Goal: Task Accomplishment & Management: Complete application form

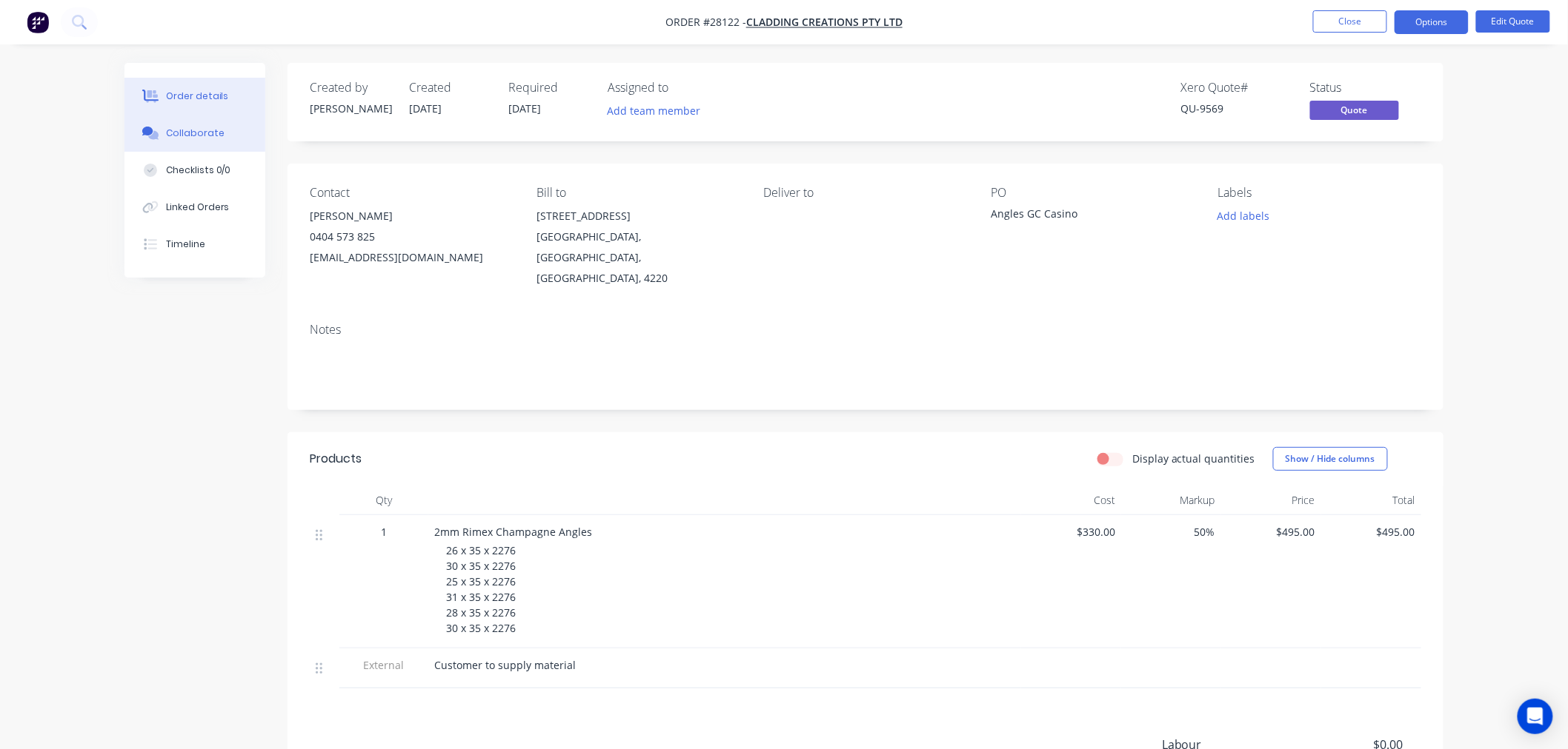
click at [197, 126] on div "Collaborate" at bounding box center [195, 133] width 58 height 14
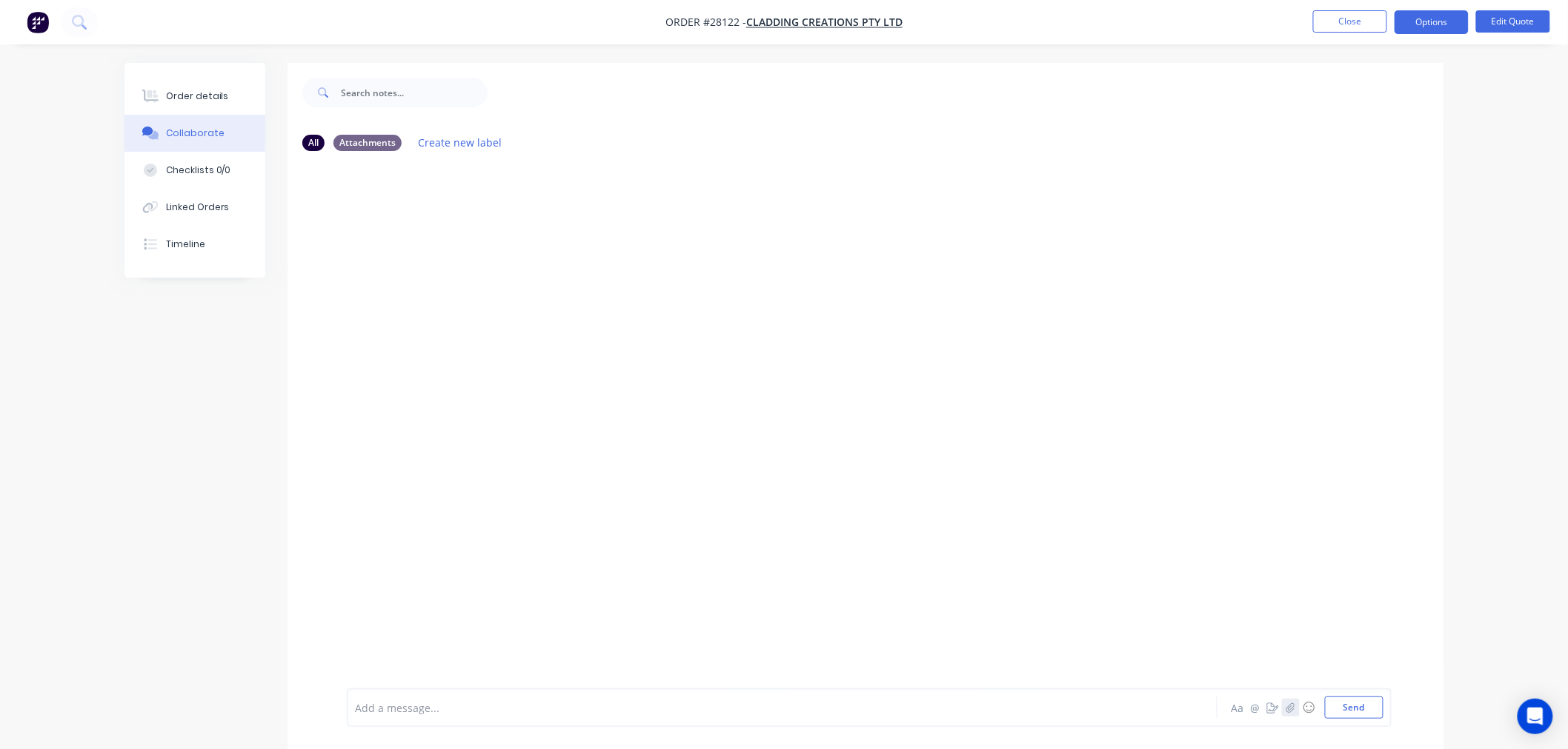
click at [1287, 712] on icon "button" at bounding box center [1291, 708] width 8 height 10
click at [1337, 706] on button "Send" at bounding box center [1354, 708] width 58 height 23
click at [1339, 24] on button "Close" at bounding box center [1350, 22] width 74 height 23
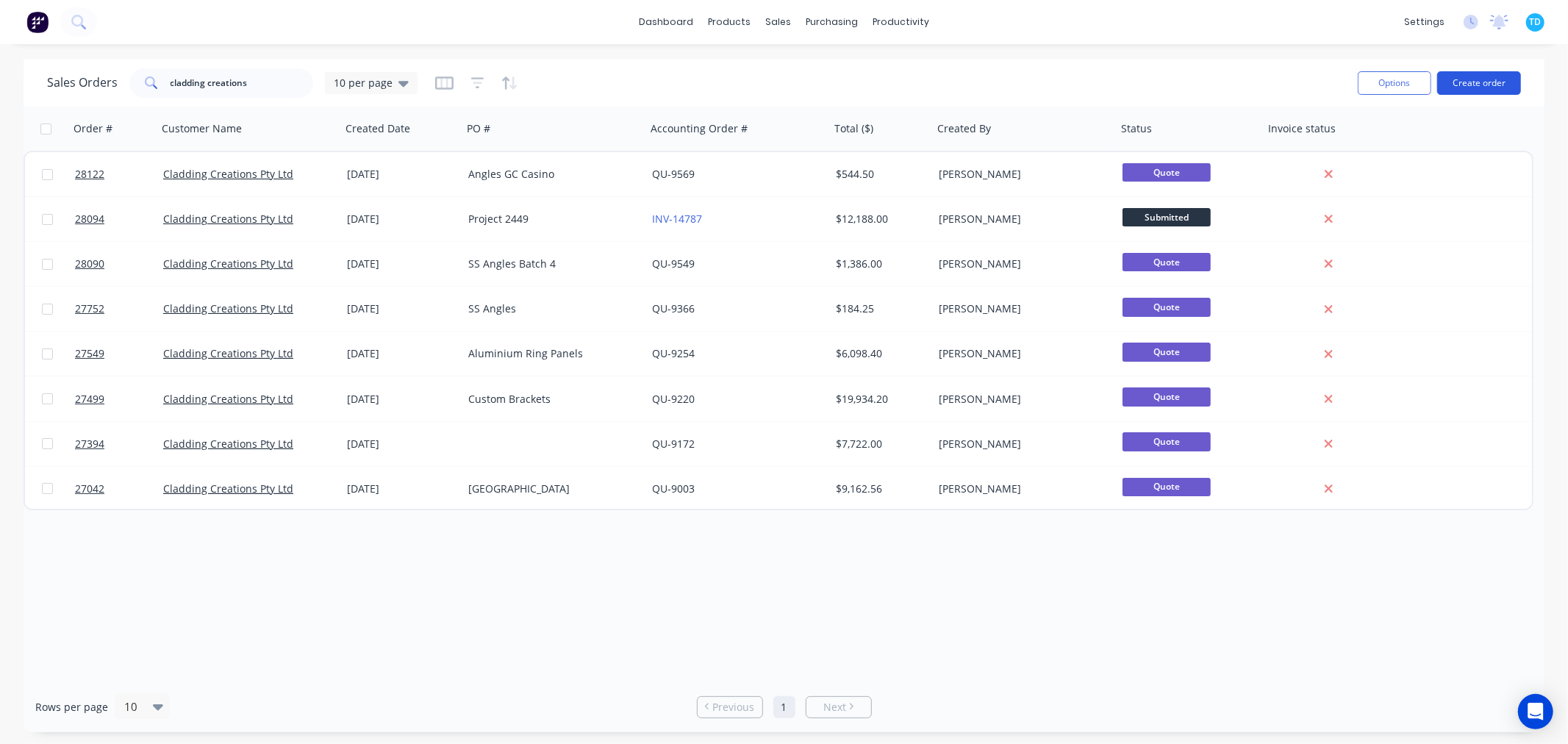
click at [1483, 78] on button "Create order" at bounding box center [1480, 83] width 84 height 24
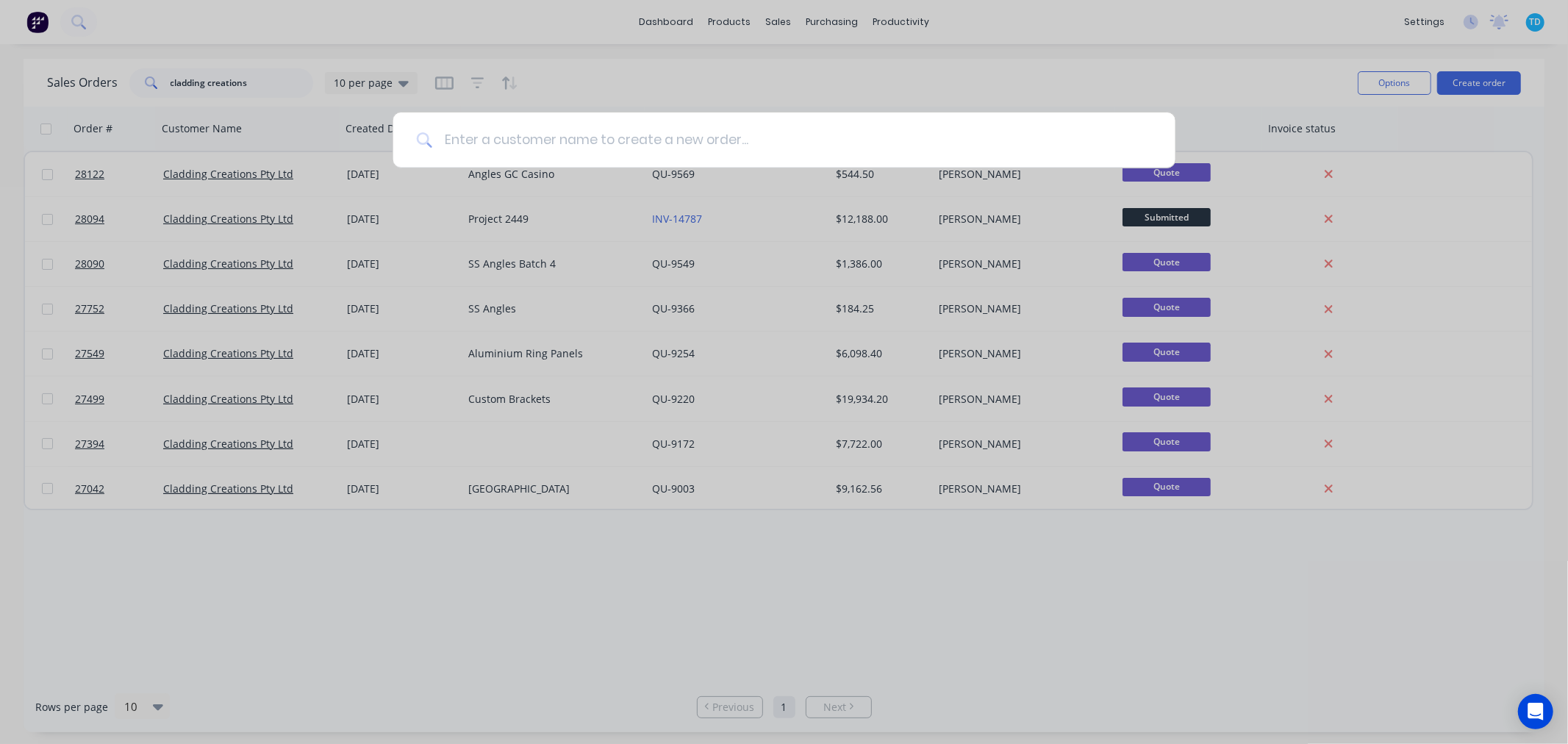
click at [517, 134] on input at bounding box center [792, 140] width 720 height 55
click at [1429, 402] on div at bounding box center [784, 372] width 1568 height 744
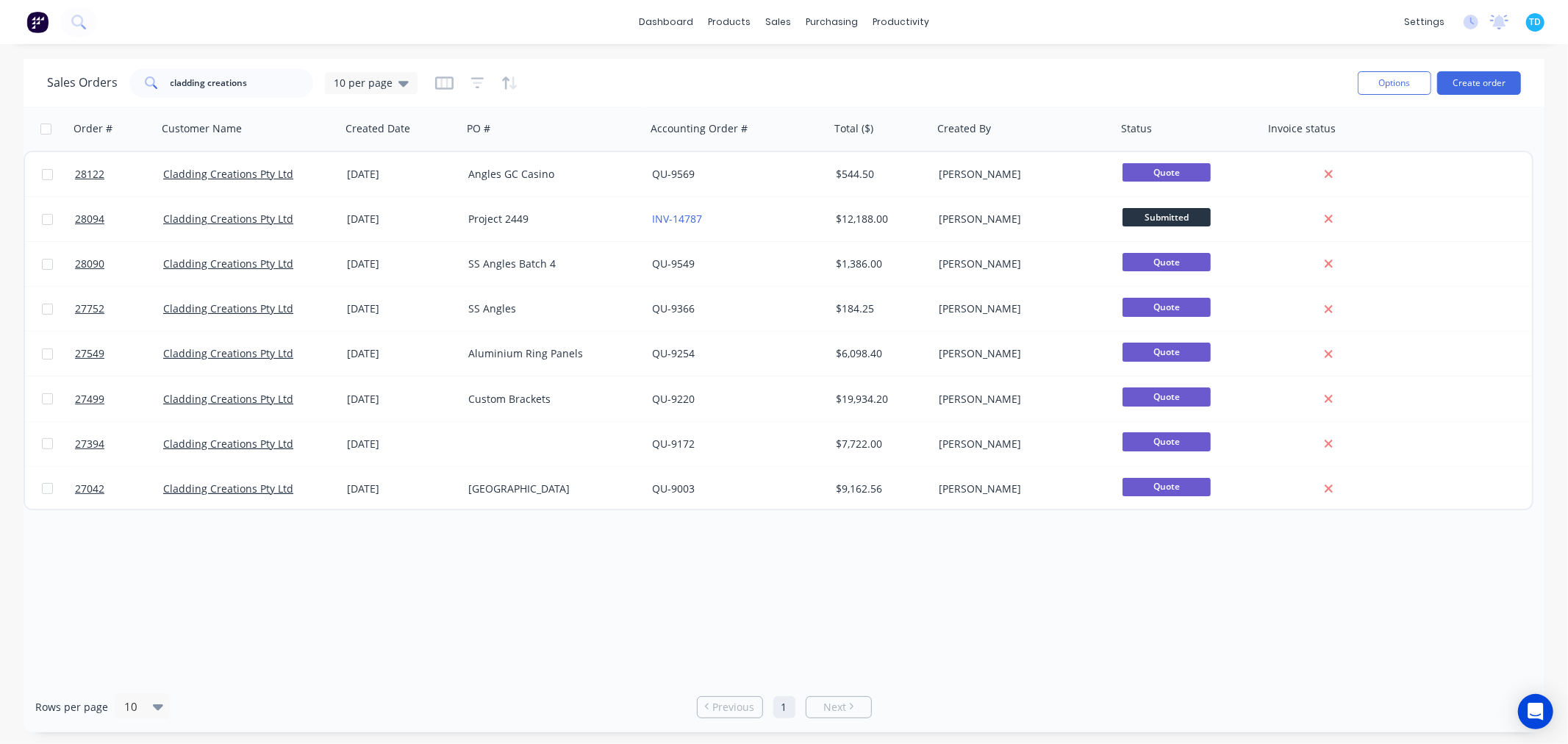
click at [1484, 68] on div "Options Create order" at bounding box center [1437, 82] width 170 height 36
click at [1486, 77] on button "Create order" at bounding box center [1480, 83] width 84 height 24
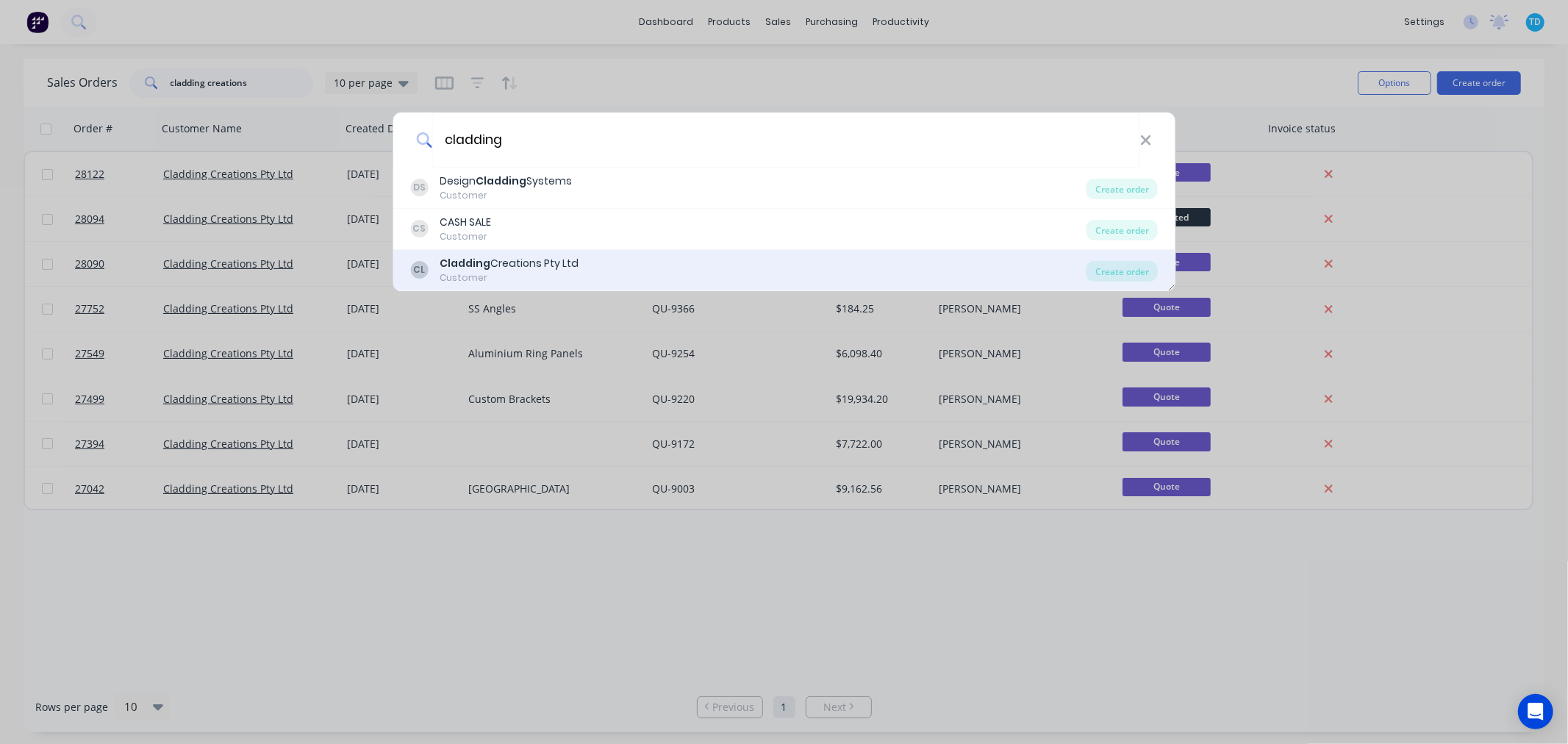
type input "cladding"
click at [560, 259] on div "Cladding Creations Pty Ltd" at bounding box center [510, 264] width 139 height 16
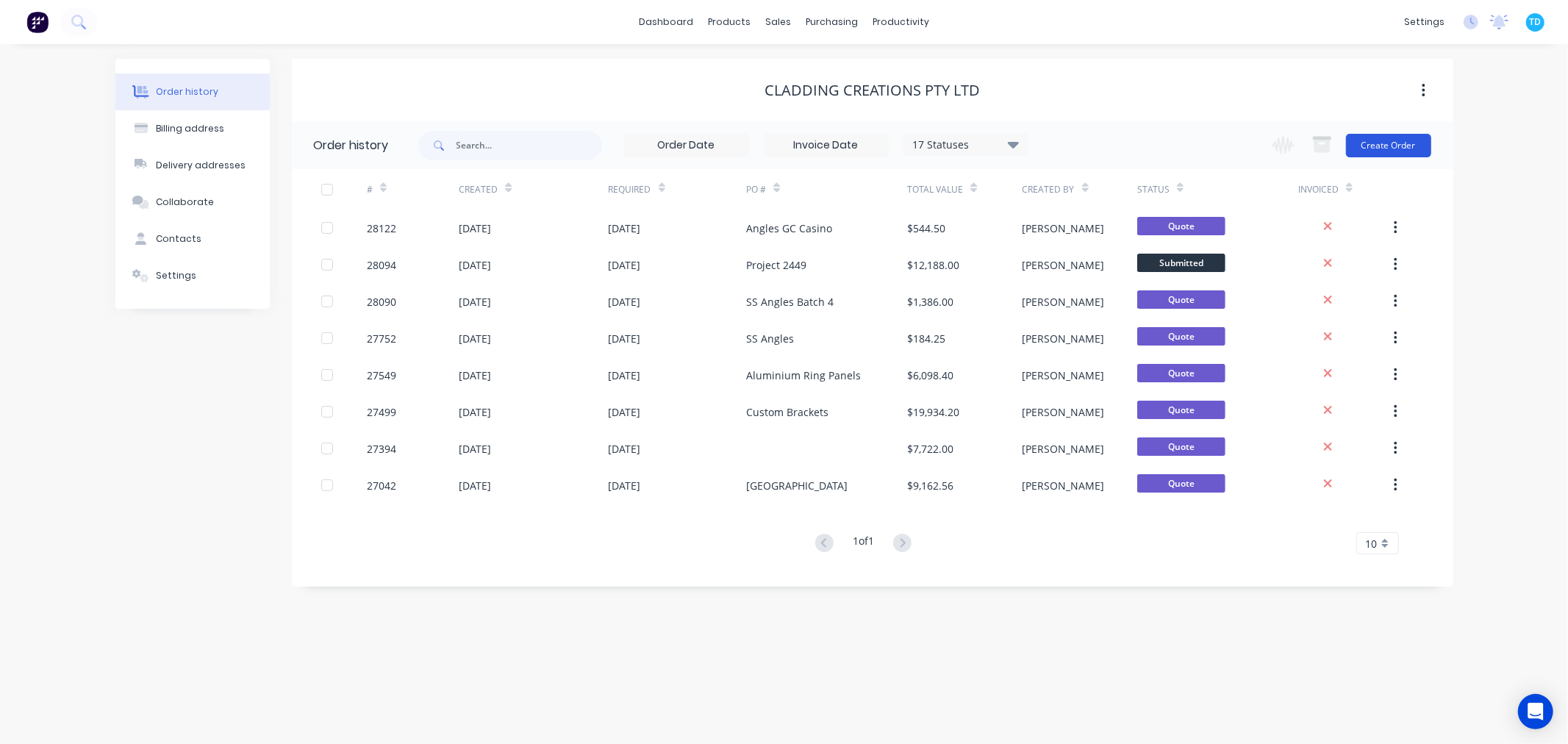
click at [1375, 140] on button "Create Order" at bounding box center [1389, 146] width 85 height 24
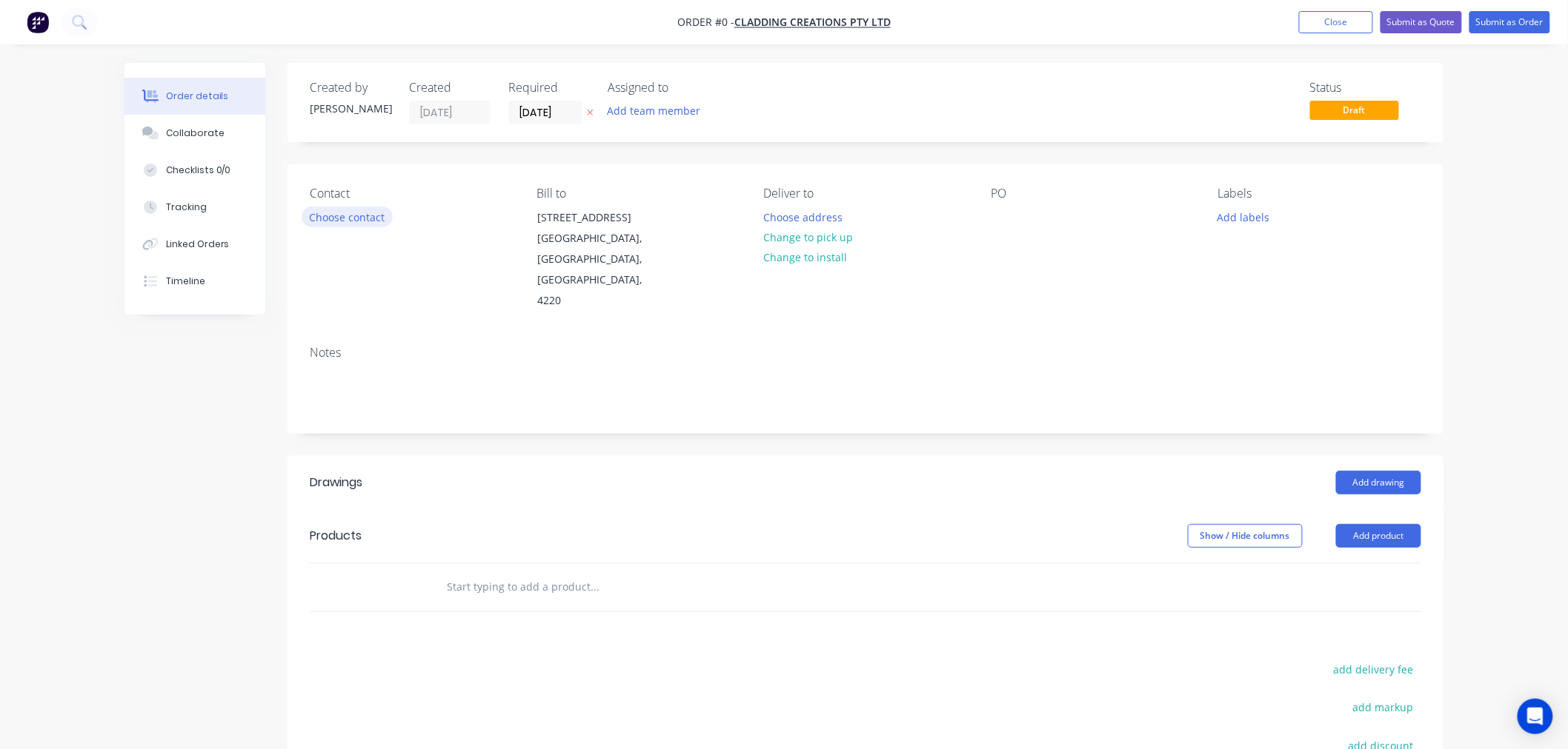
click at [359, 212] on button "Choose contact" at bounding box center [347, 216] width 91 height 20
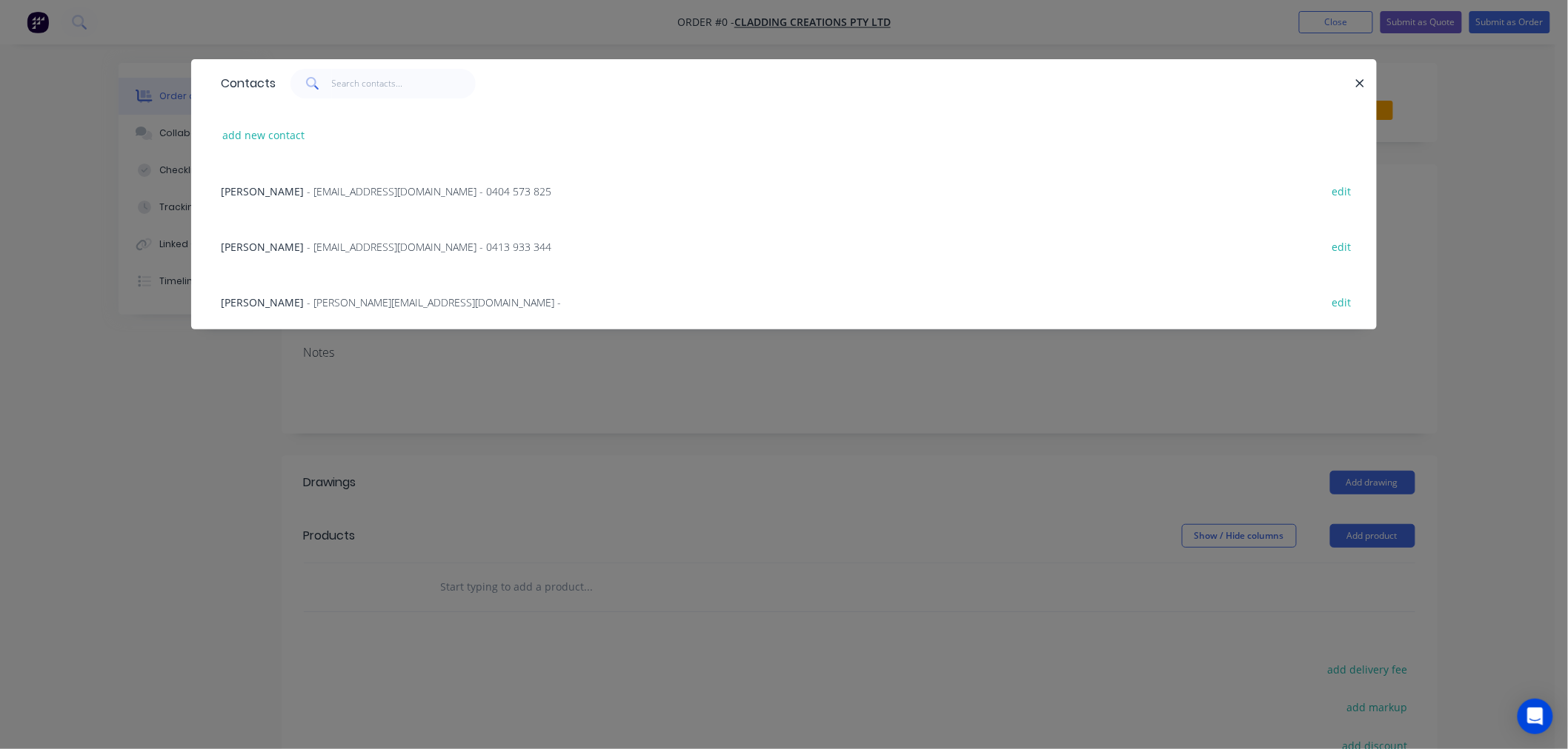
click at [298, 187] on span "[PERSON_NAME]" at bounding box center [263, 191] width 83 height 14
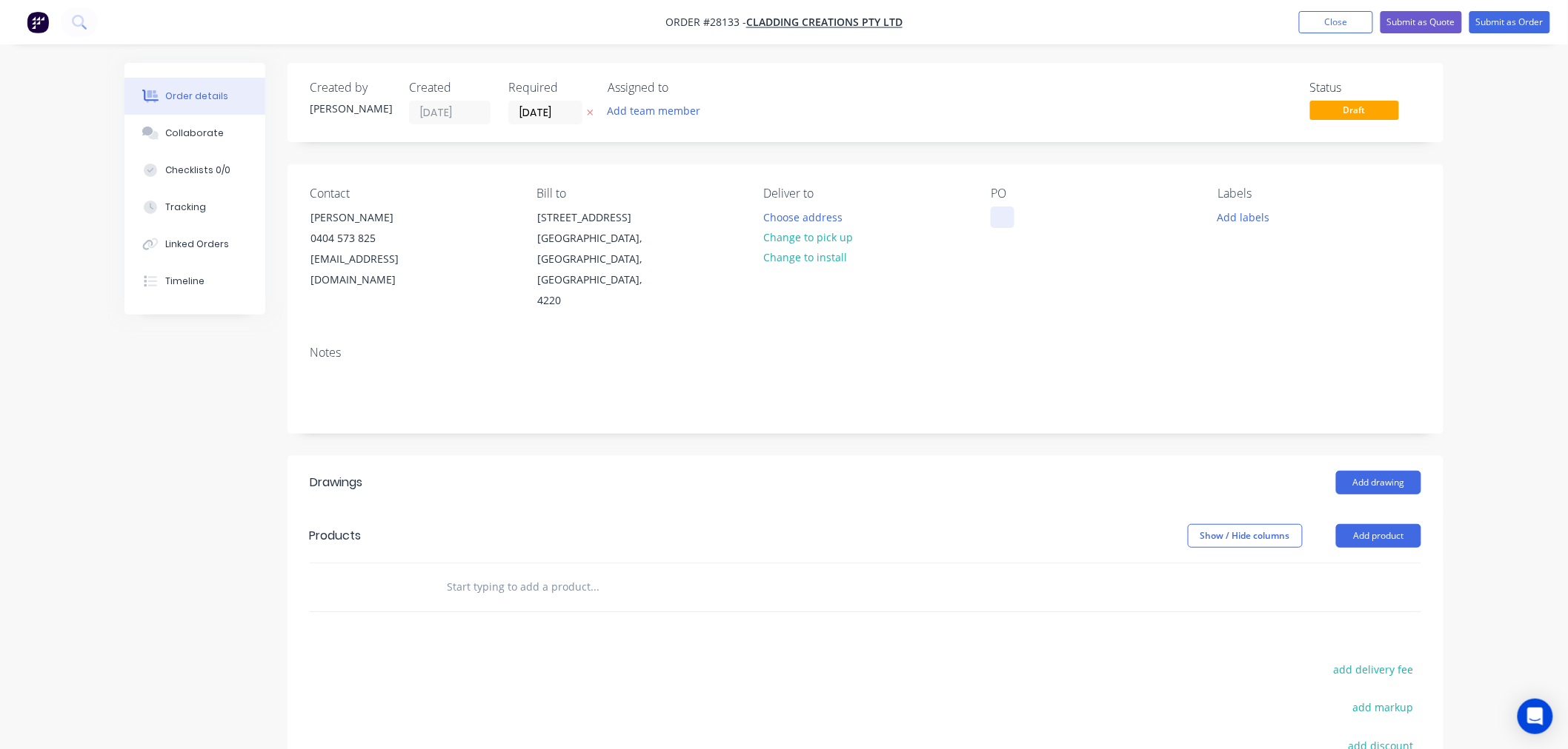
click at [1005, 224] on div at bounding box center [1002, 217] width 24 height 22
click at [1365, 524] on button "Add product" at bounding box center [1378, 536] width 85 height 24
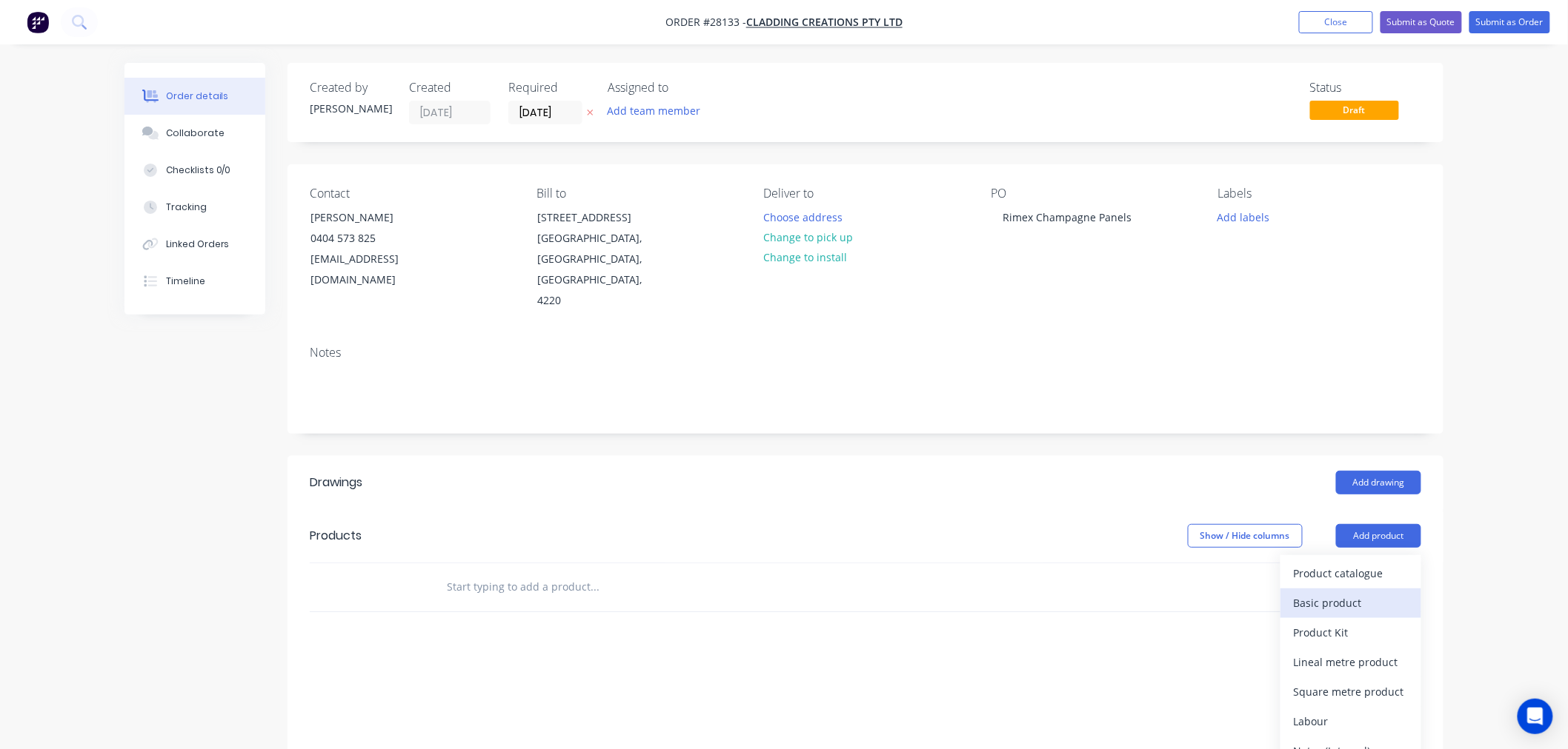
click at [1352, 592] on div "Basic product" at bounding box center [1351, 603] width 115 height 22
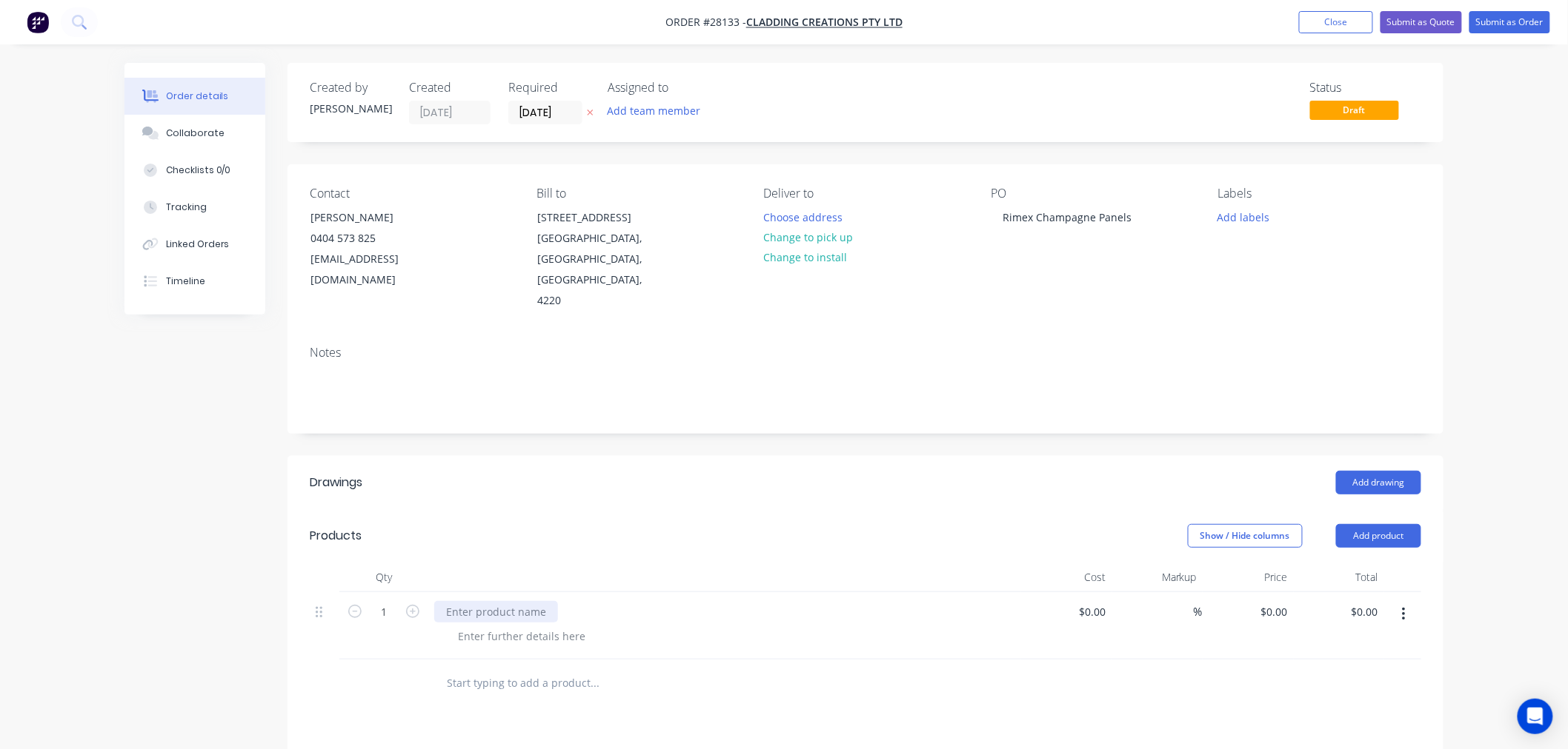
click at [512, 601] on div at bounding box center [496, 612] width 123 height 22
click at [535, 626] on div at bounding box center [521, 637] width 151 height 22
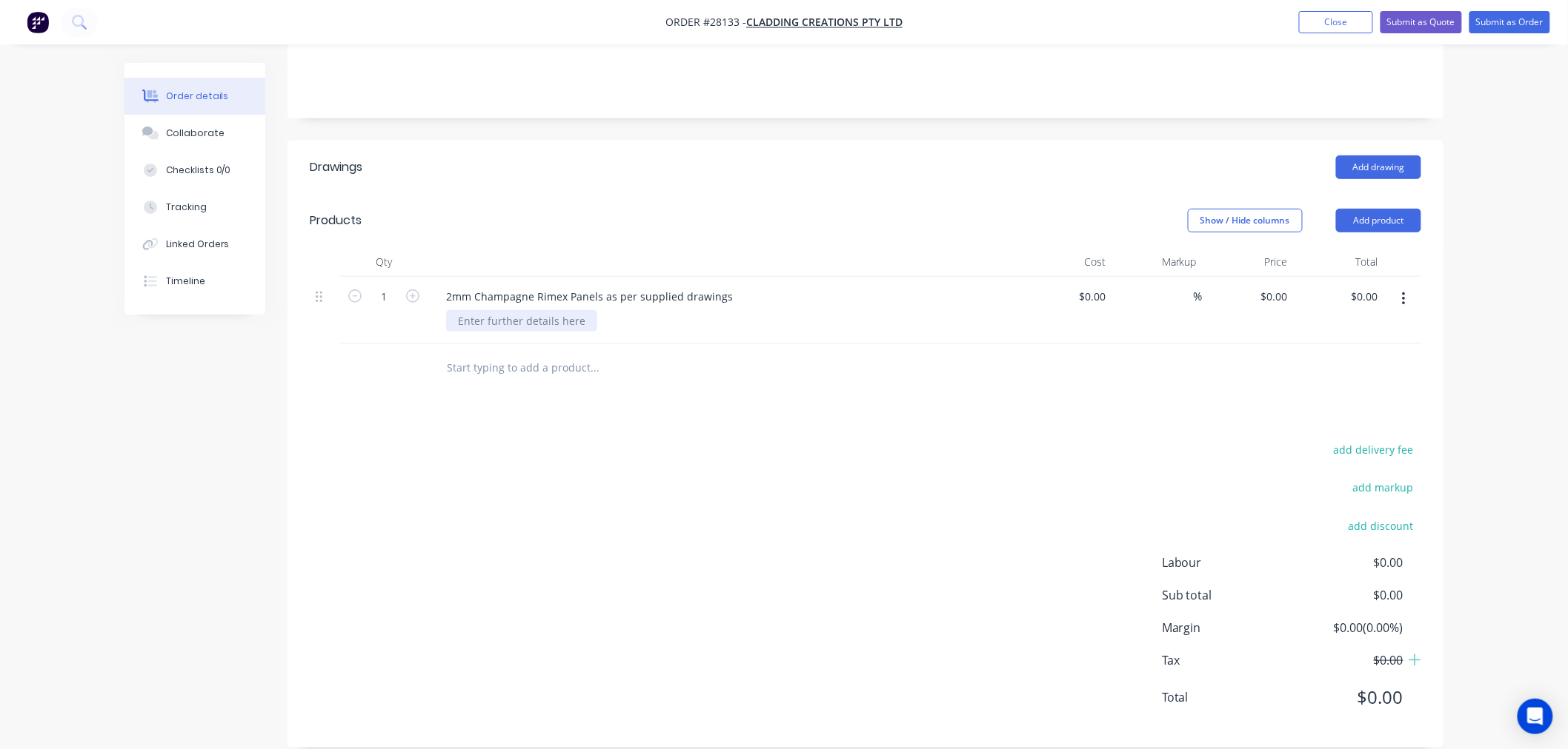
click at [485, 310] on div at bounding box center [521, 321] width 151 height 22
drag, startPoint x: 756, startPoint y: 452, endPoint x: 658, endPoint y: 373, distance: 125.9
click at [756, 450] on div "add delivery fee add markup add discount Labour $0.00 Sub total $0.00 Margin $0…" at bounding box center [865, 583] width 1111 height 286
drag, startPoint x: 537, startPoint y: 298, endPoint x: 522, endPoint y: 302, distance: 15.5
click at [522, 310] on div "4 x panels in oatl - cut fold and drill" at bounding box center [546, 321] width 200 height 22
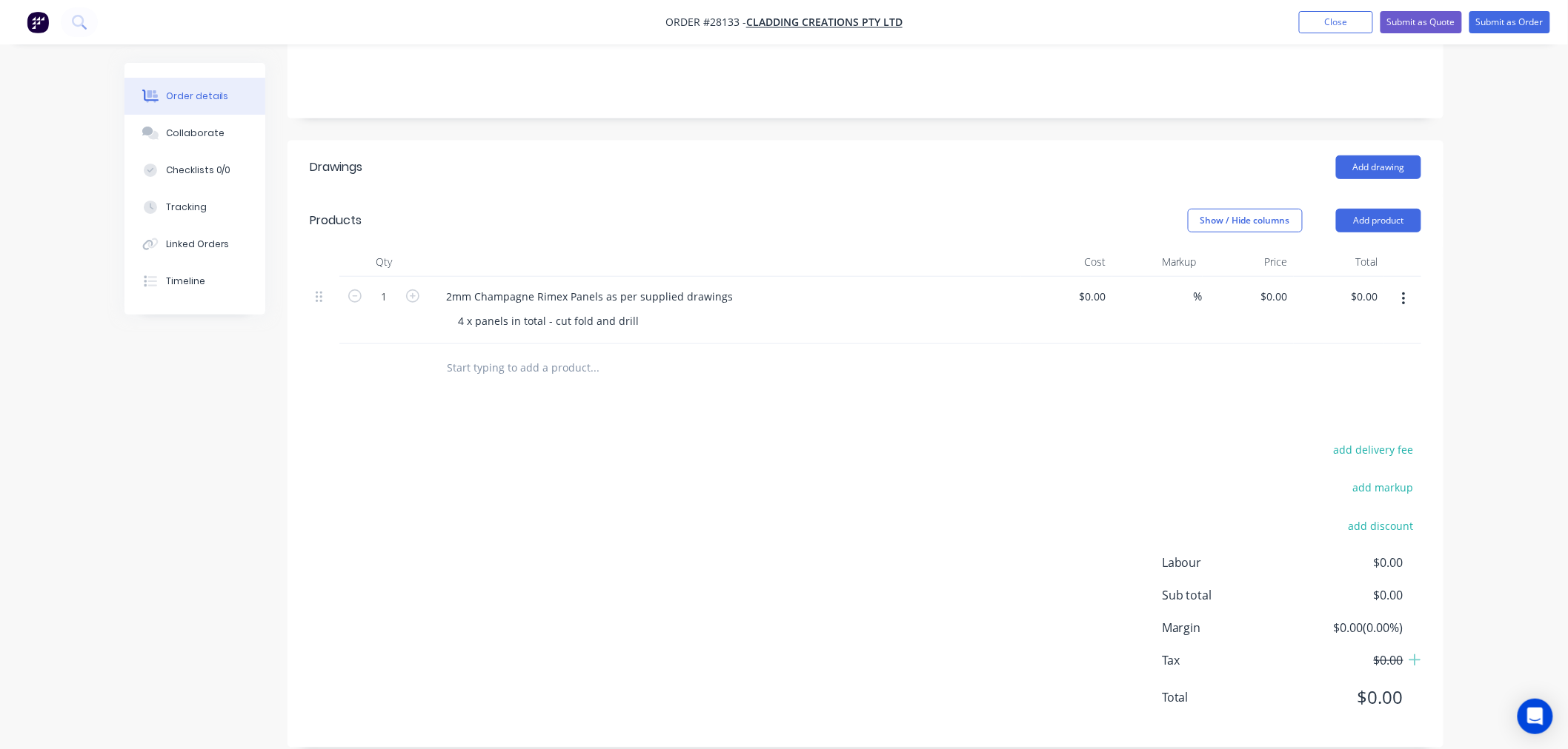
click at [696, 400] on div "Drawings Add drawing Products Show / Hide columns Add product Qty Cost Markup P…" at bounding box center [865, 444] width 1155 height 607
click at [1349, 20] on button "Close" at bounding box center [1335, 22] width 74 height 23
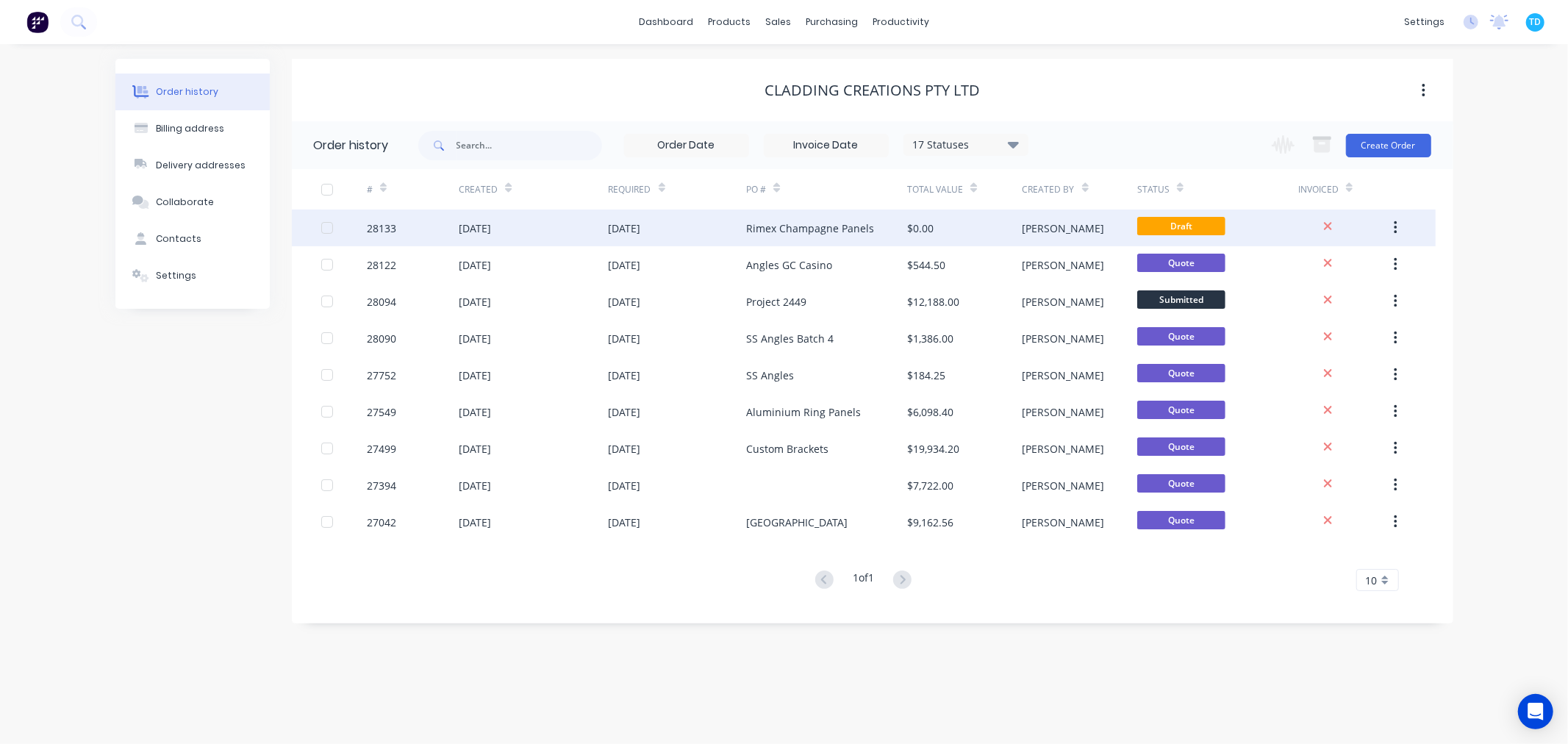
click at [773, 235] on div "Rimex Champagne Panels" at bounding box center [810, 228] width 128 height 16
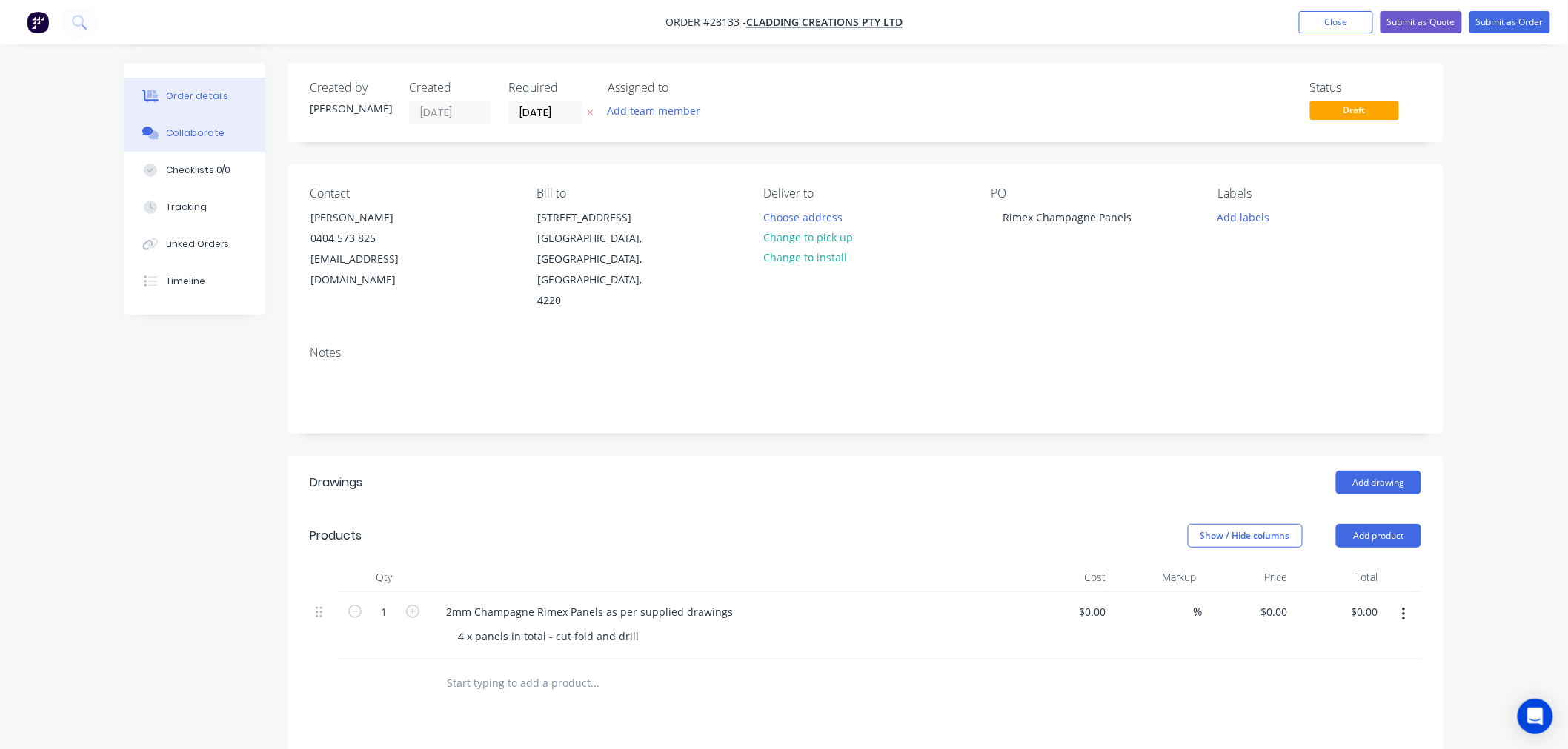
click at [200, 129] on div "Collaborate" at bounding box center [195, 133] width 58 height 14
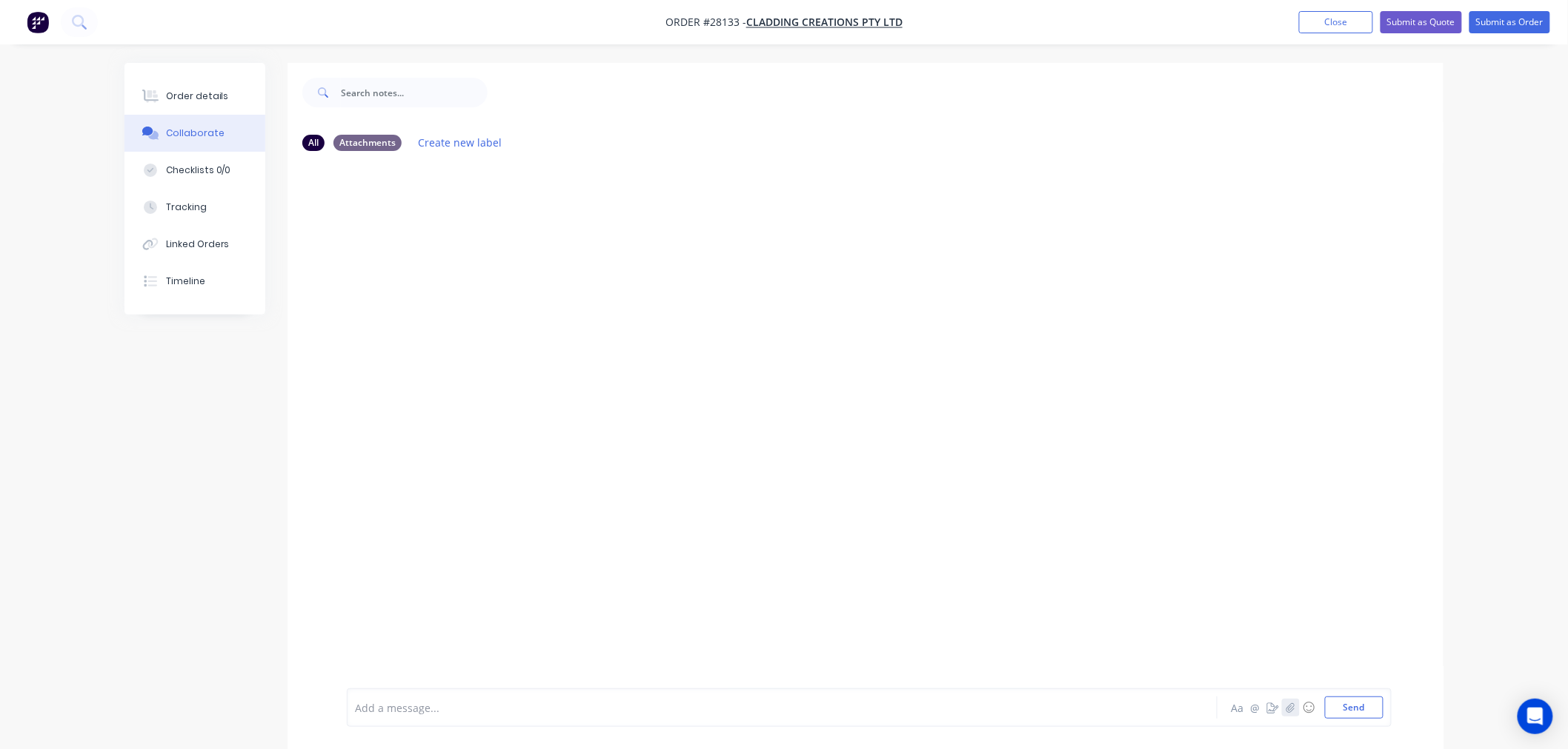
click at [1290, 708] on icon "button" at bounding box center [1291, 708] width 9 height 11
click at [1361, 711] on button "Send" at bounding box center [1354, 708] width 58 height 23
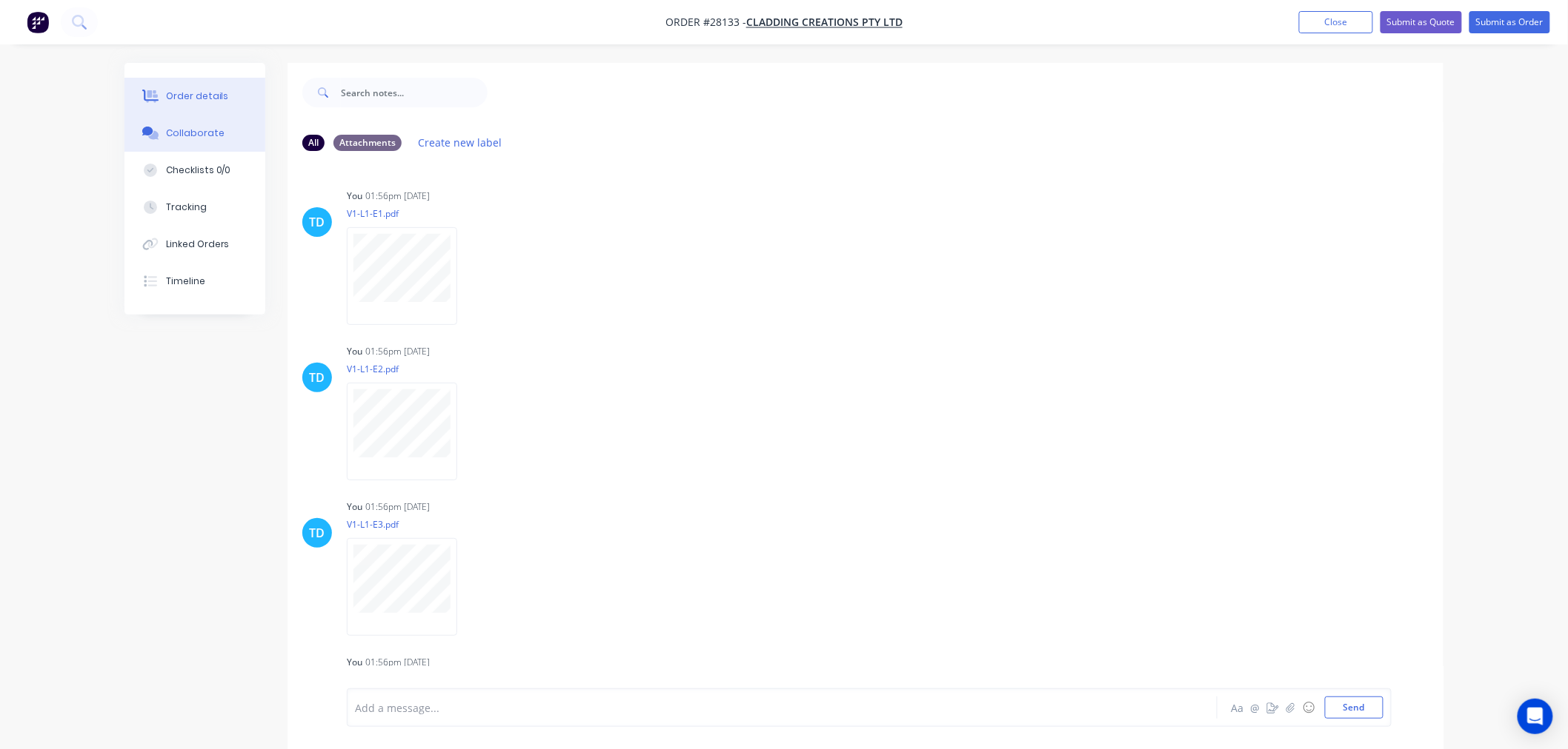
click at [217, 101] on div "Order details" at bounding box center [197, 97] width 63 height 14
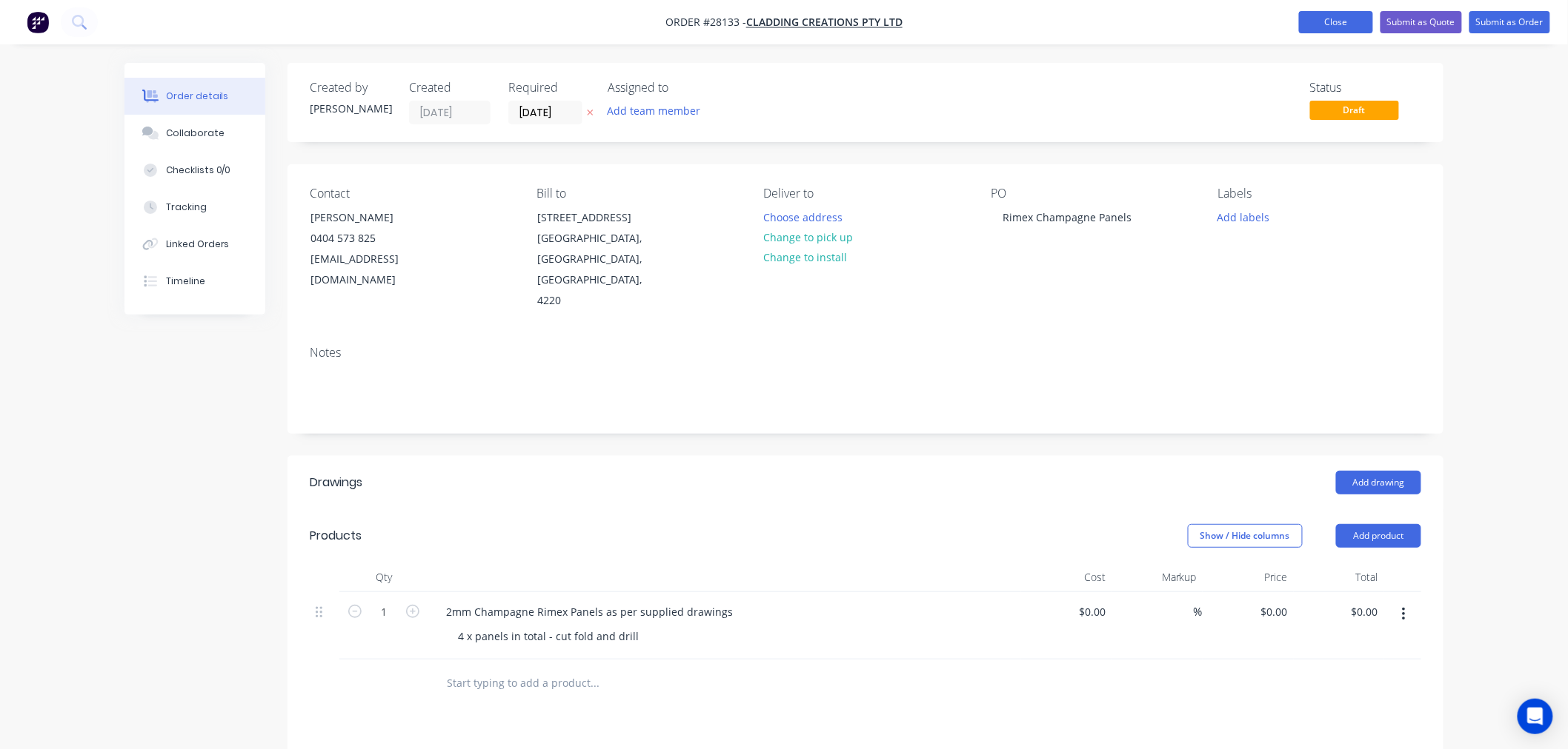
click at [1337, 25] on button "Close" at bounding box center [1335, 22] width 74 height 23
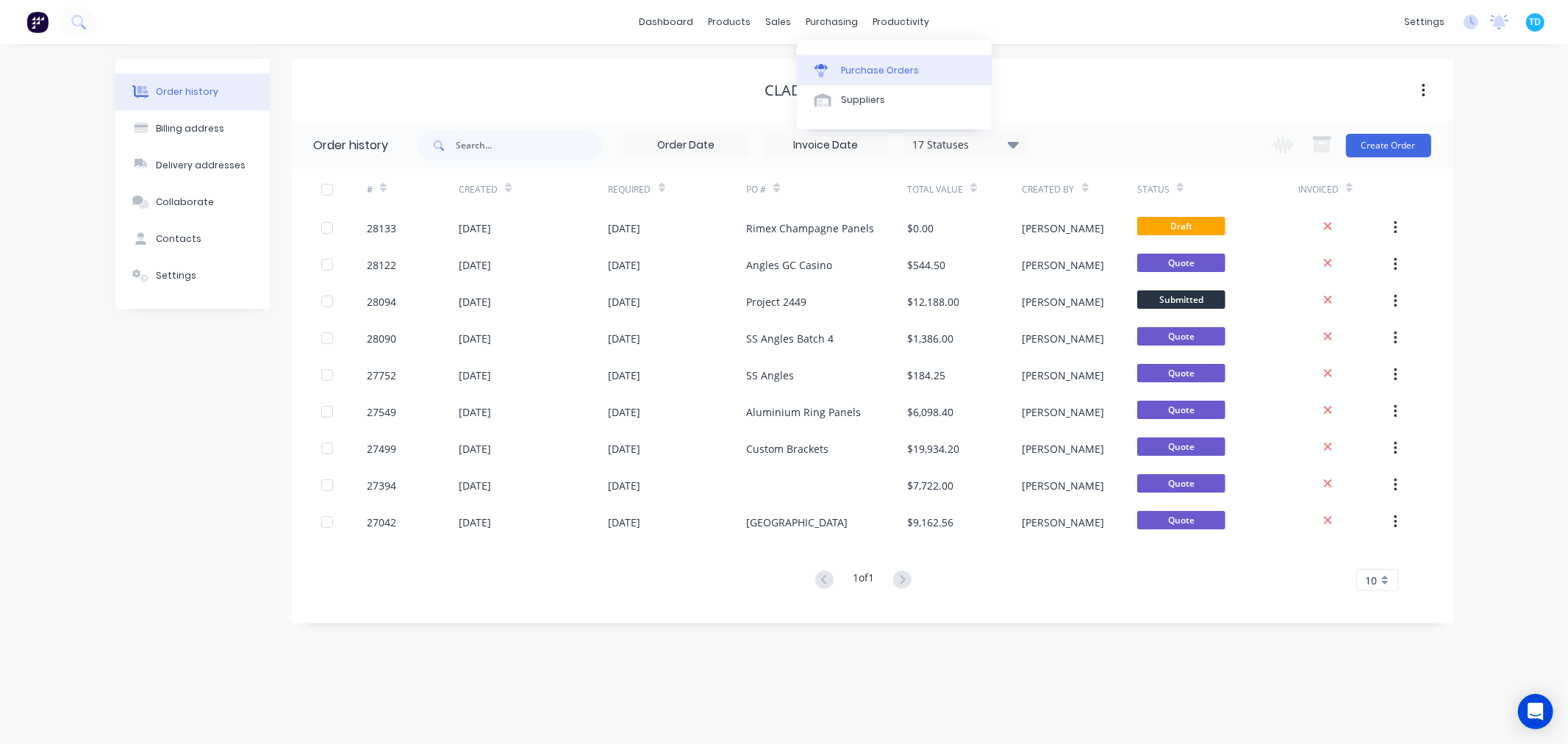
click at [865, 74] on div "Purchase Orders" at bounding box center [880, 71] width 78 height 14
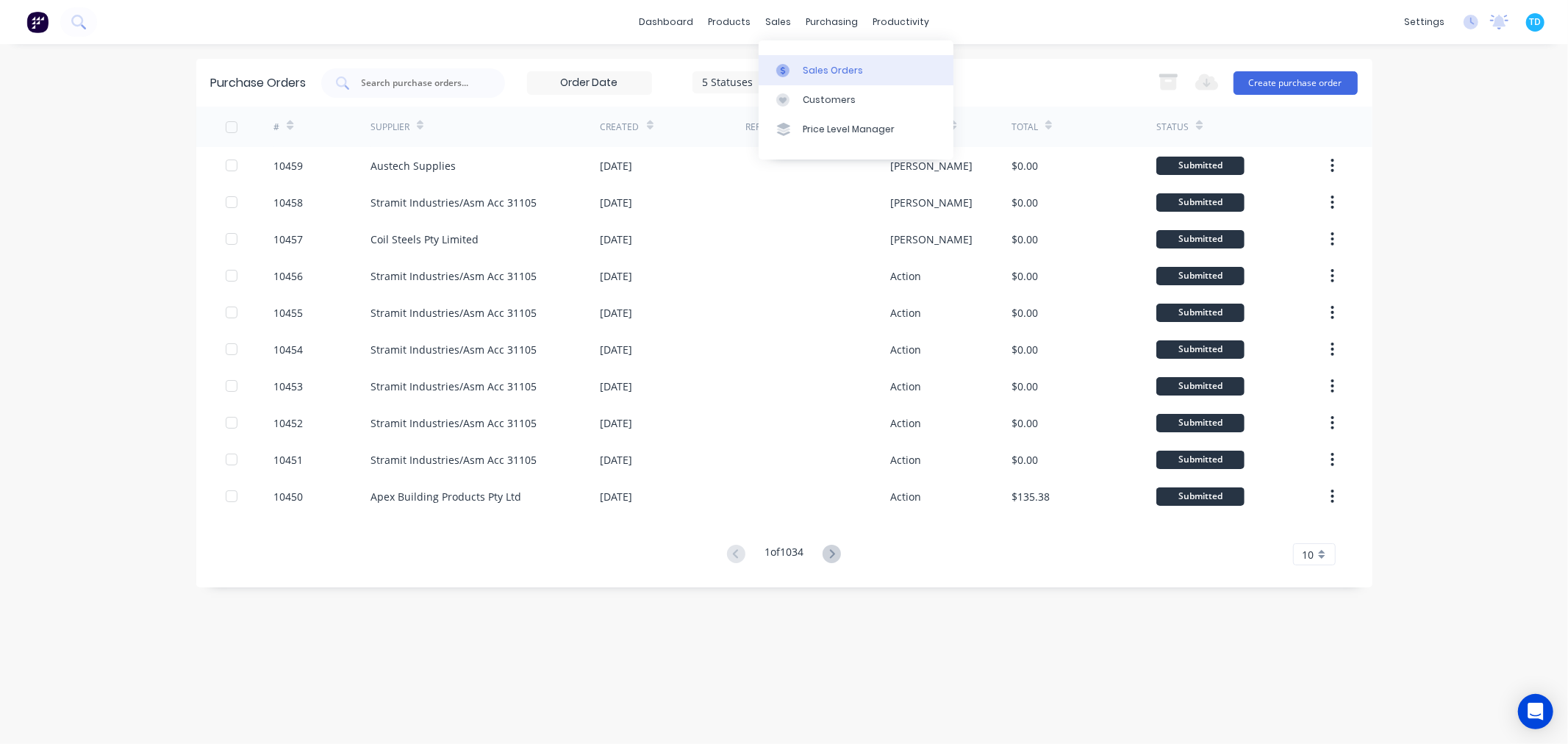
click at [817, 74] on div "Sales Orders" at bounding box center [833, 71] width 61 height 14
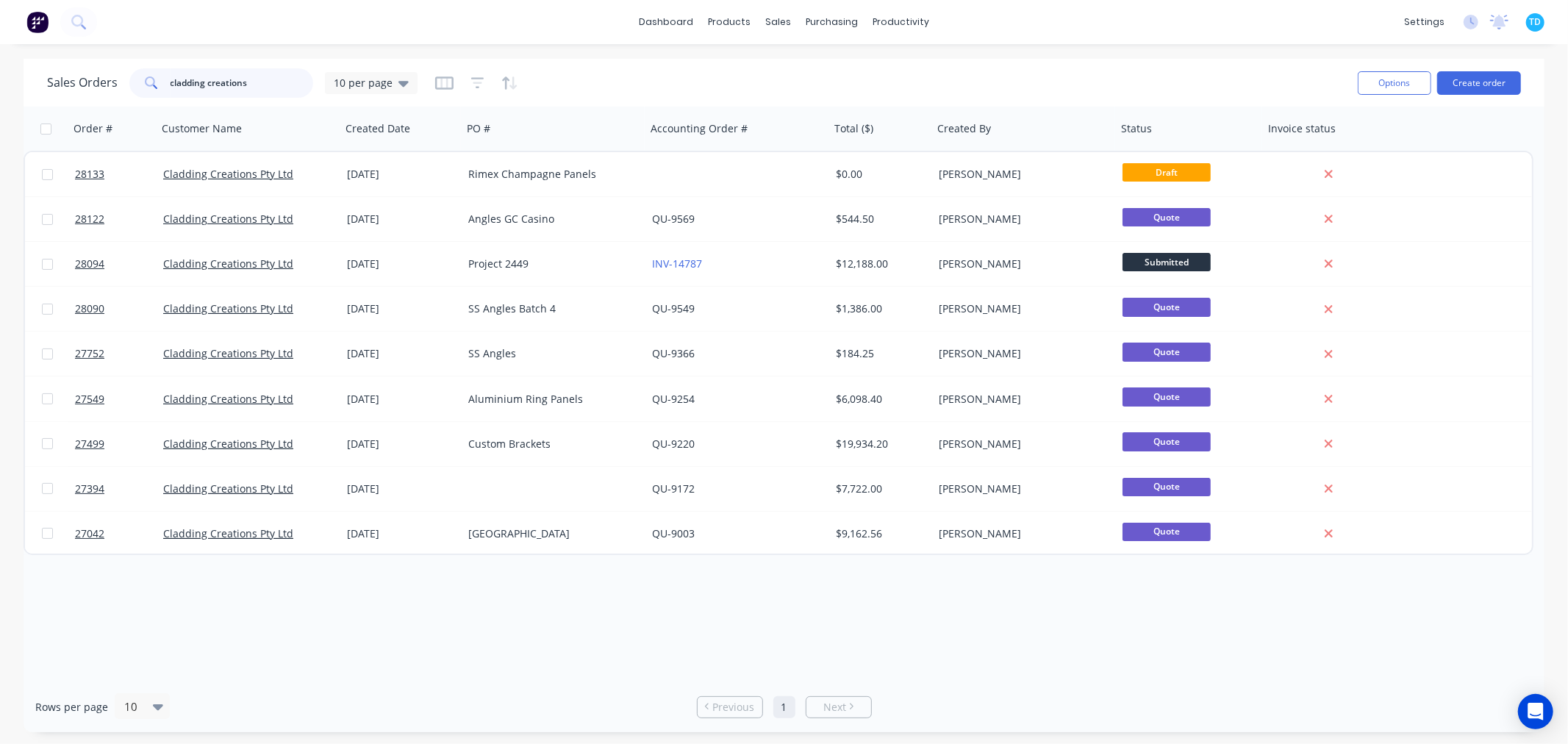
drag, startPoint x: 123, startPoint y: 84, endPoint x: 117, endPoint y: 78, distance: 8.5
click at [105, 85] on div "Sales Orders cladding creations 10 per page" at bounding box center [232, 83] width 370 height 29
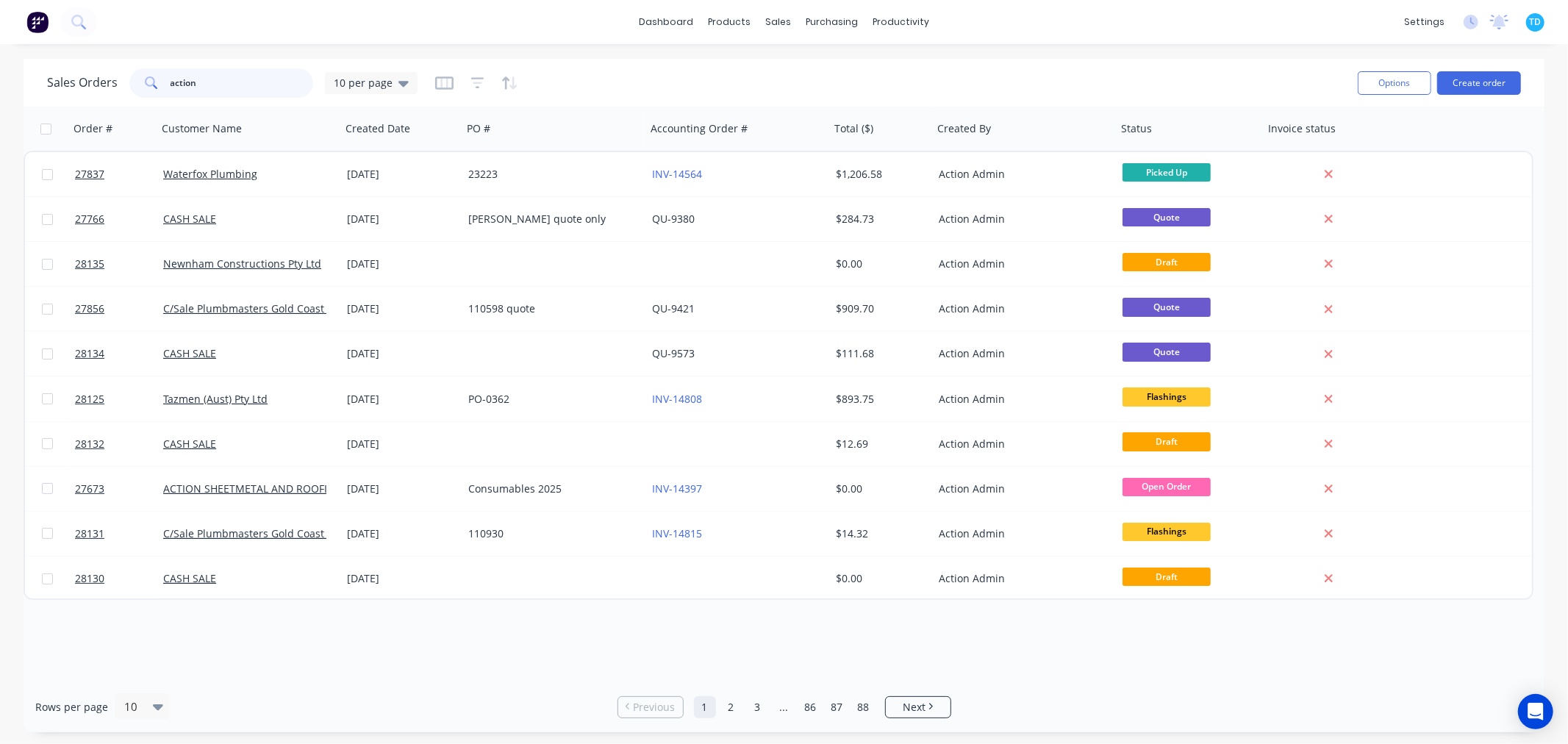
click at [211, 76] on input "action" at bounding box center [242, 83] width 143 height 29
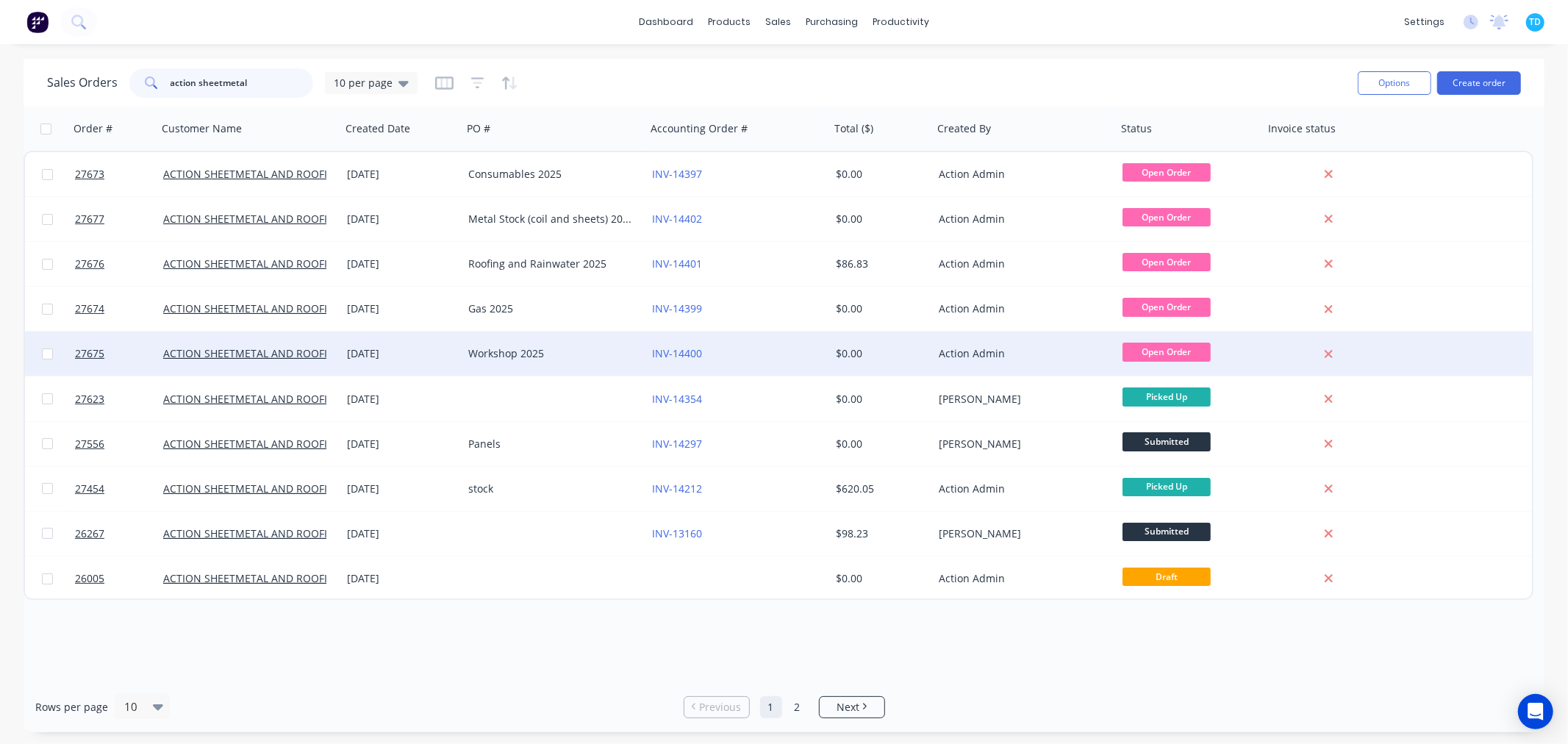
type input "action sheetmetal"
click at [289, 346] on div "ACTION SHEETMETAL AND ROOFING" at bounding box center [250, 353] width 184 height 44
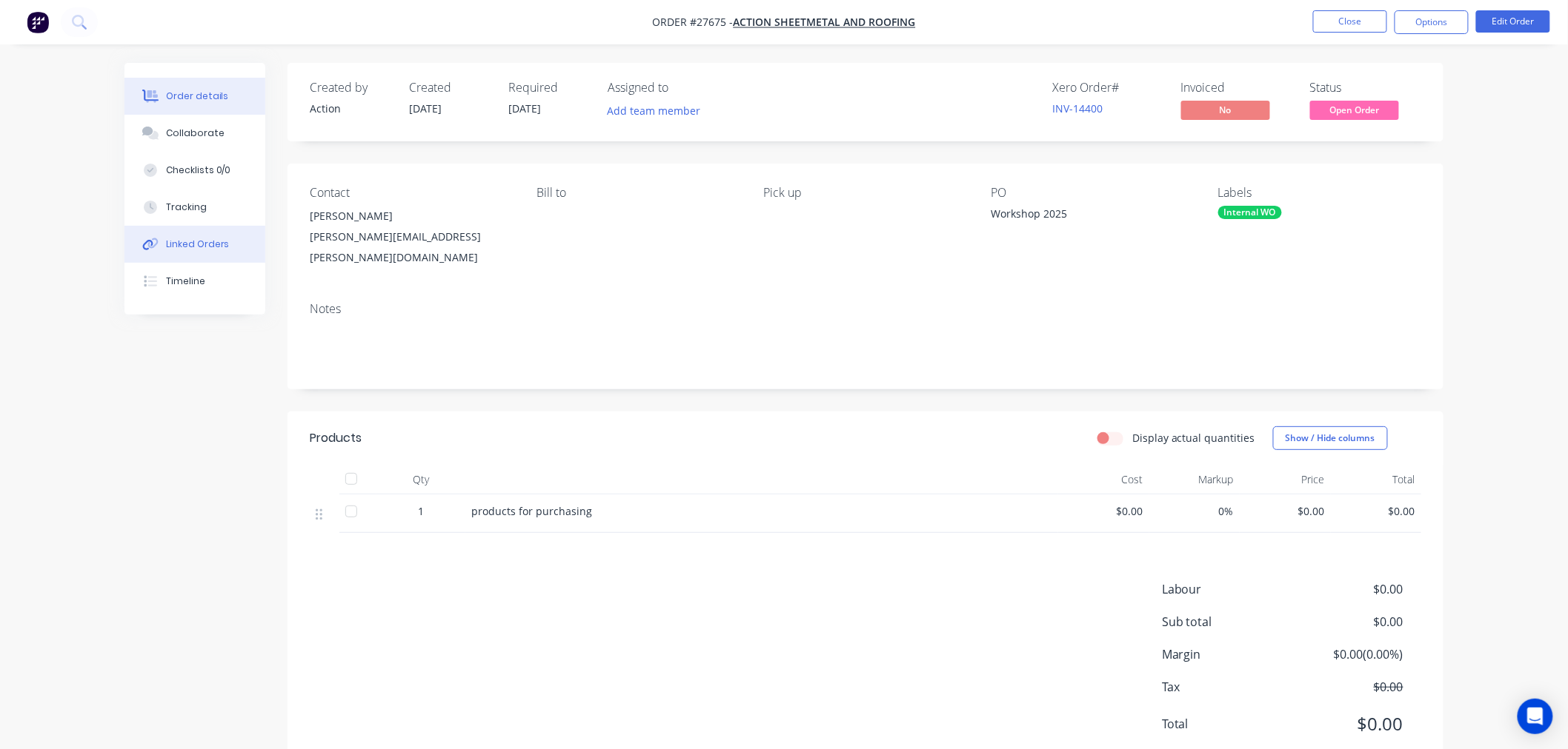
click at [213, 253] on button "Linked Orders" at bounding box center [195, 245] width 141 height 37
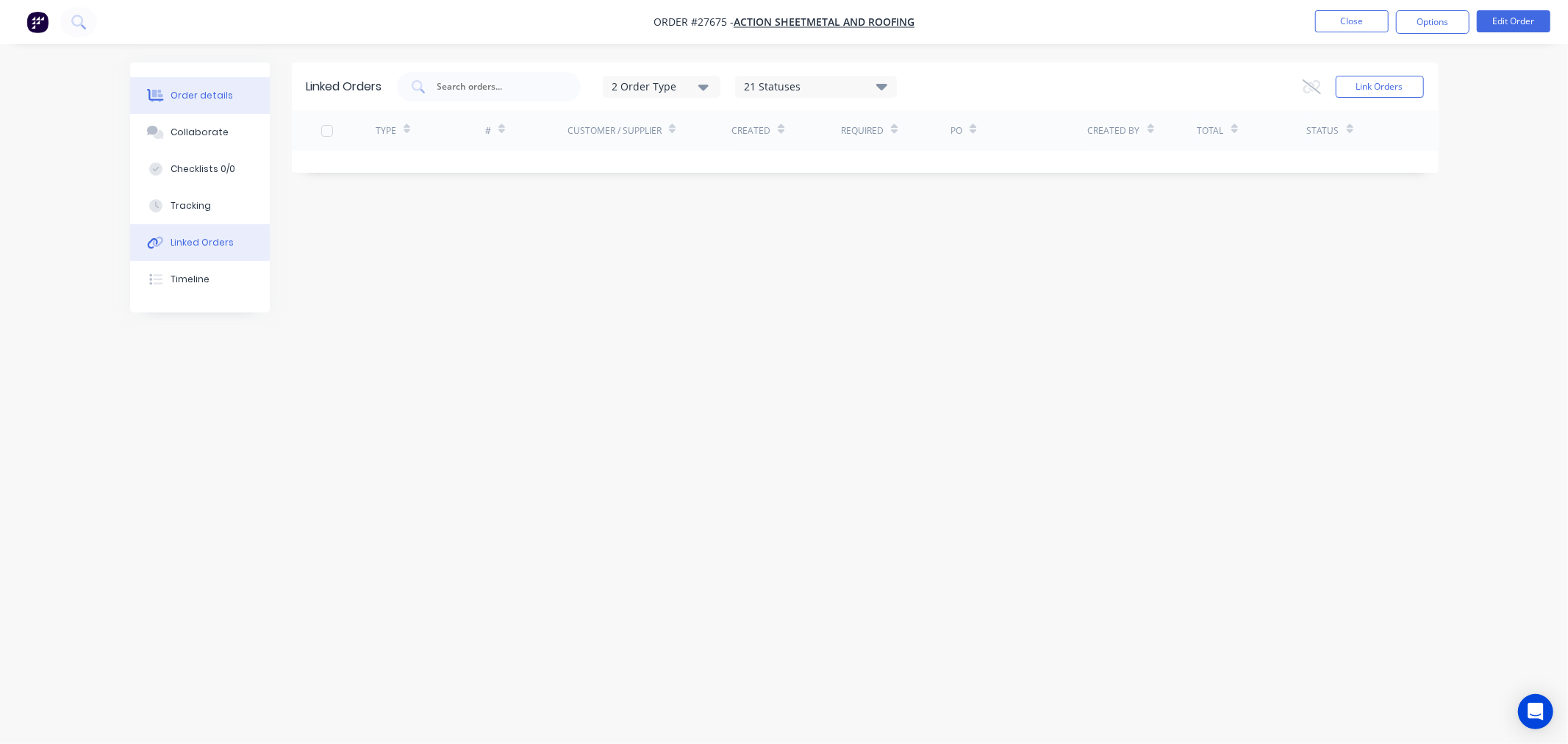
click at [216, 94] on div "Order details" at bounding box center [202, 96] width 63 height 14
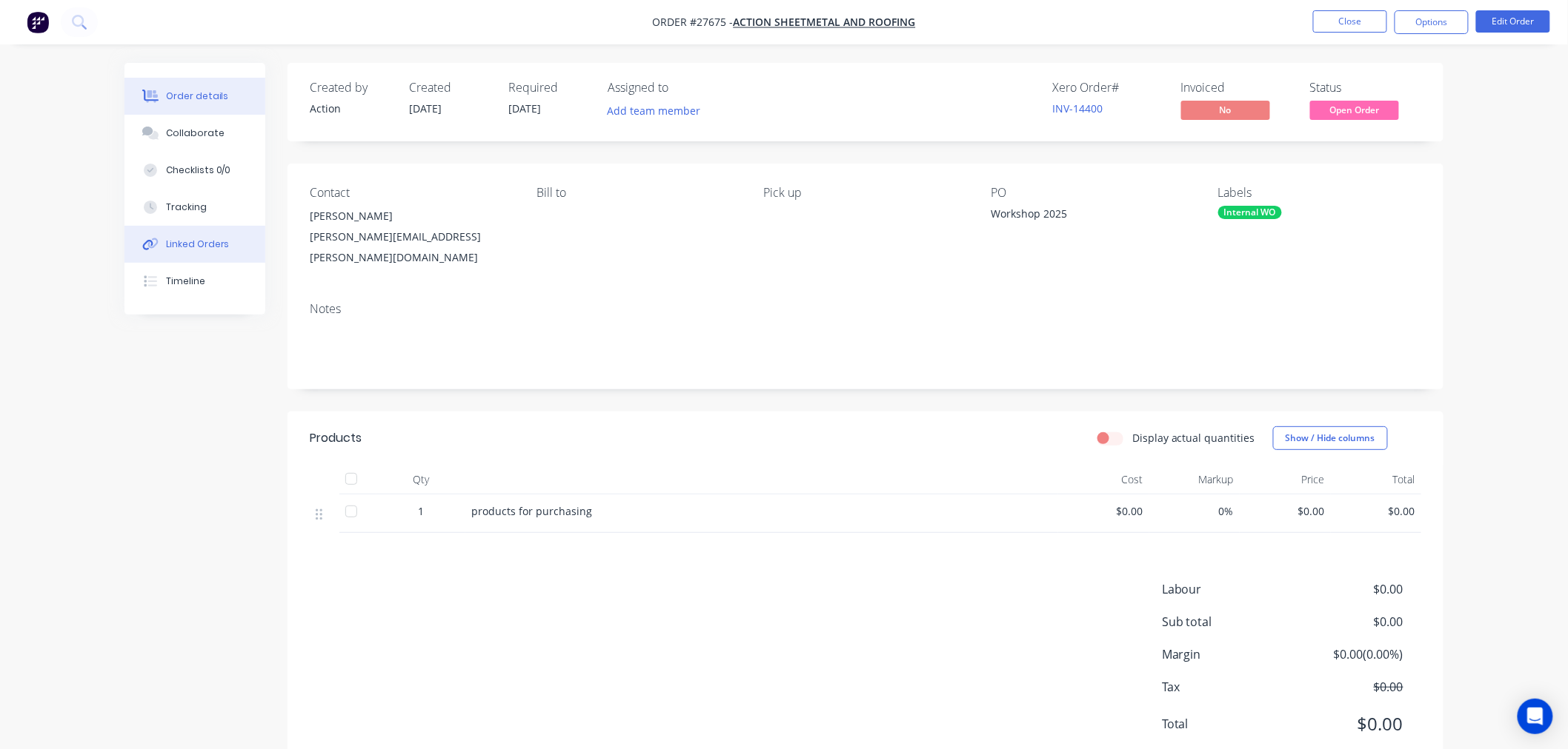
click at [196, 239] on div "Linked Orders" at bounding box center [197, 245] width 64 height 14
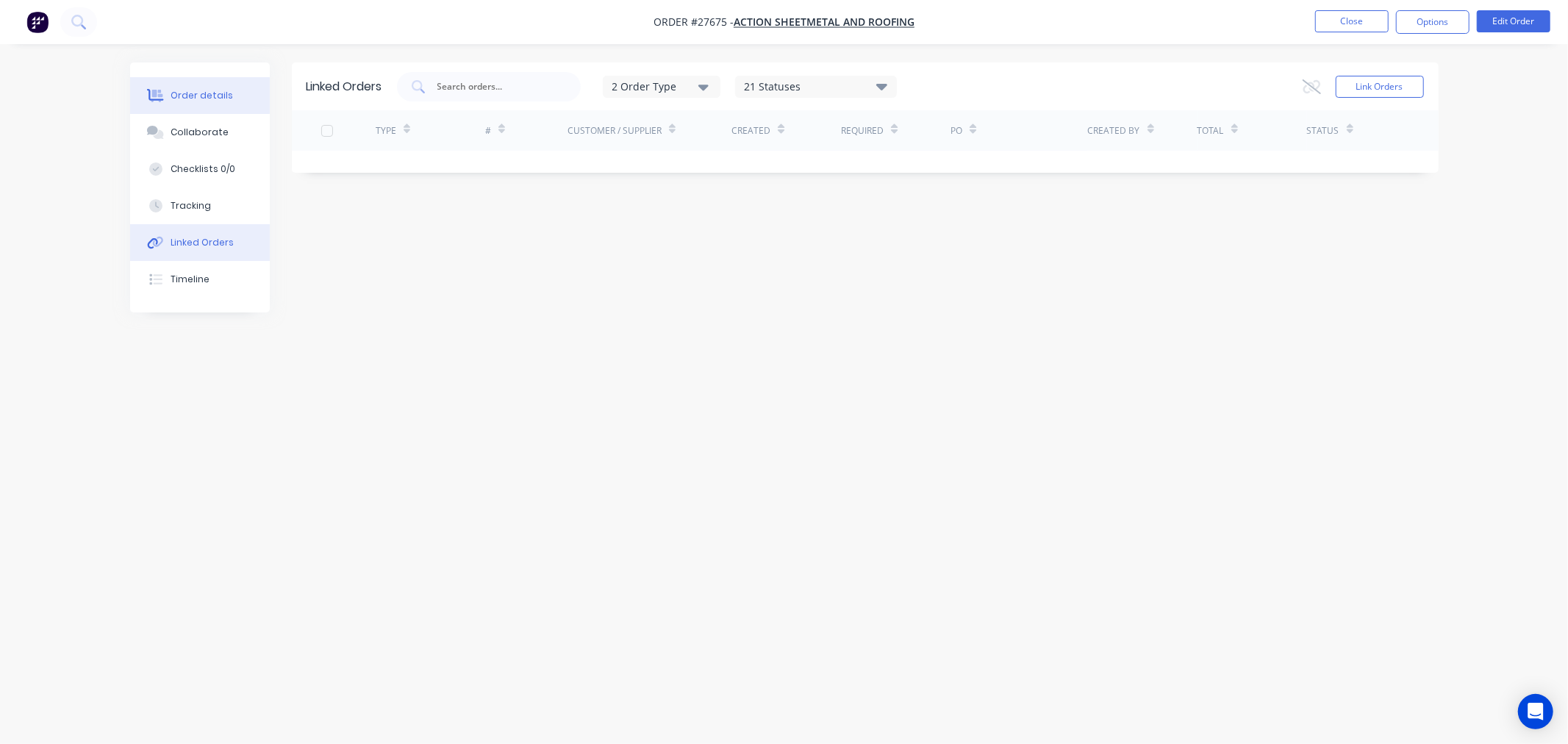
click at [200, 91] on div "Order details" at bounding box center [202, 96] width 63 height 14
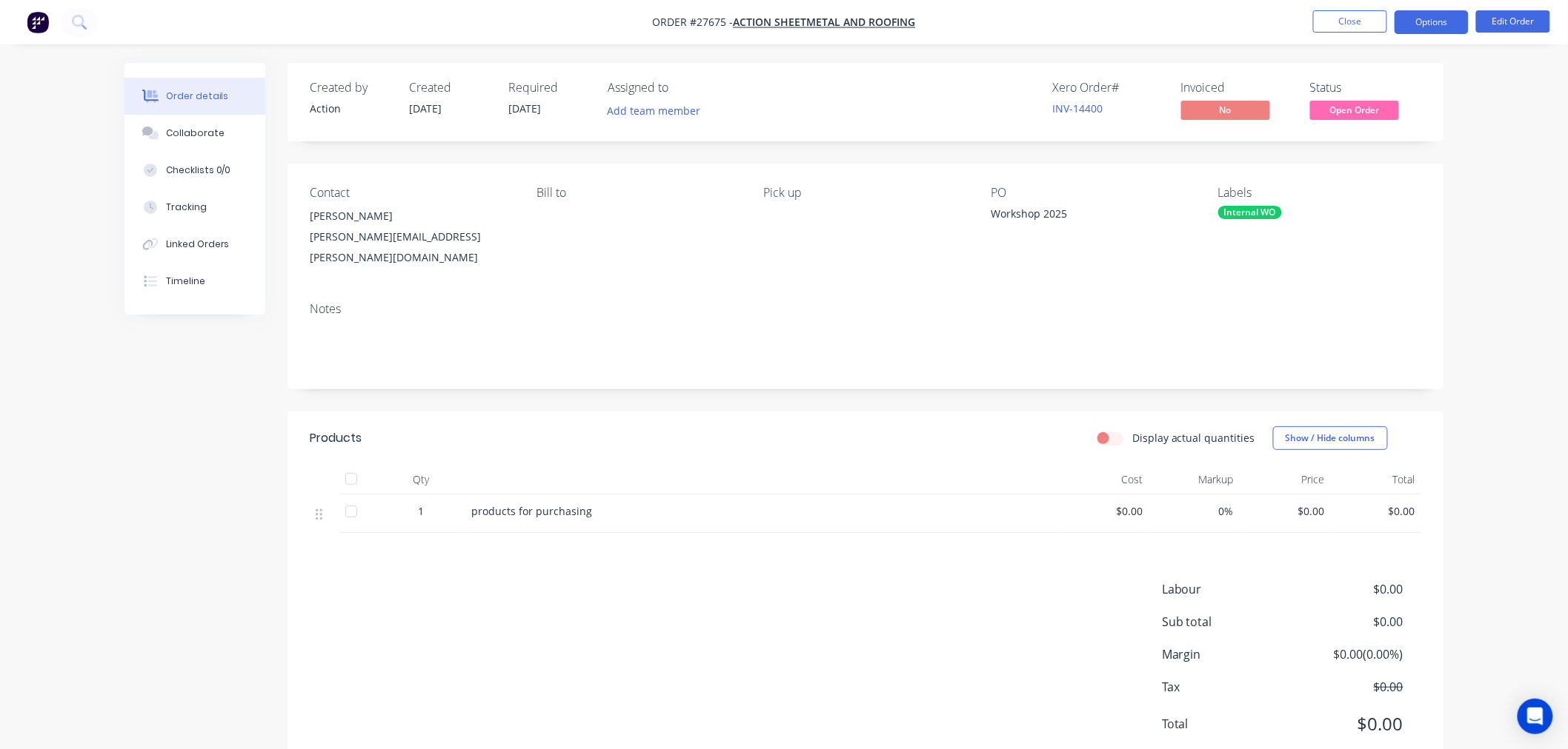
click at [1455, 24] on button "Options" at bounding box center [1431, 23] width 74 height 24
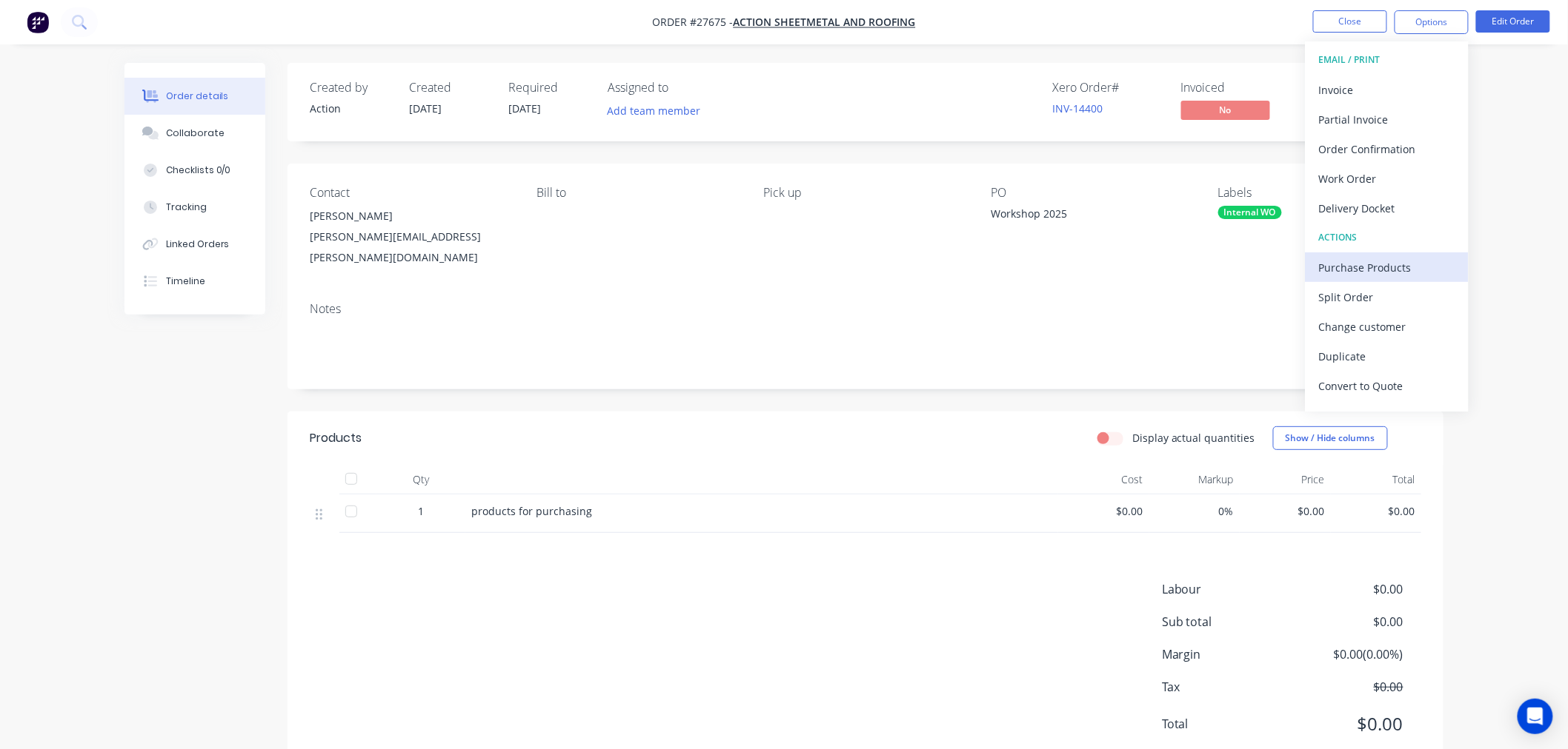
click at [1381, 266] on div "Purchase Products" at bounding box center [1387, 267] width 136 height 22
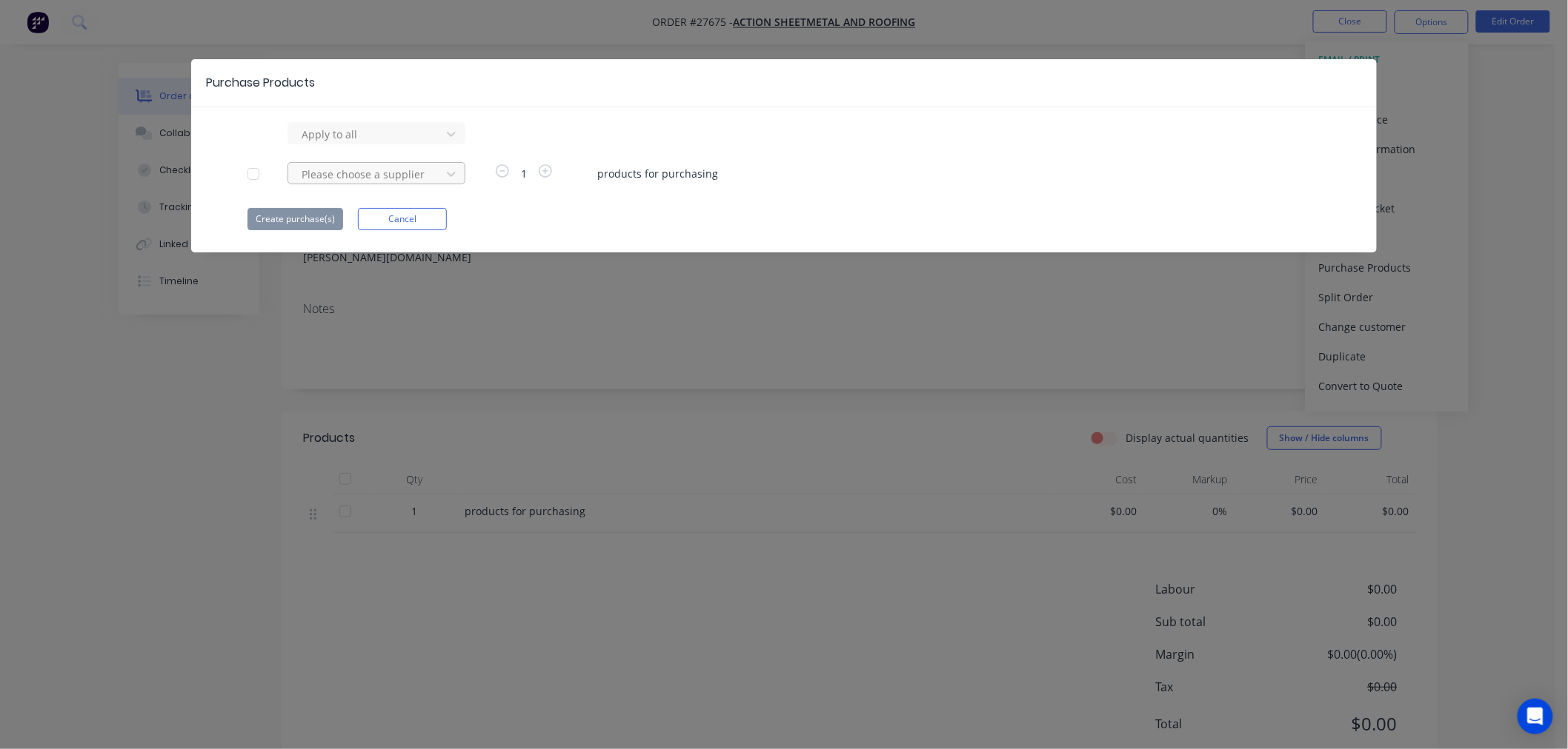
click at [371, 144] on div at bounding box center [366, 134] width 133 height 19
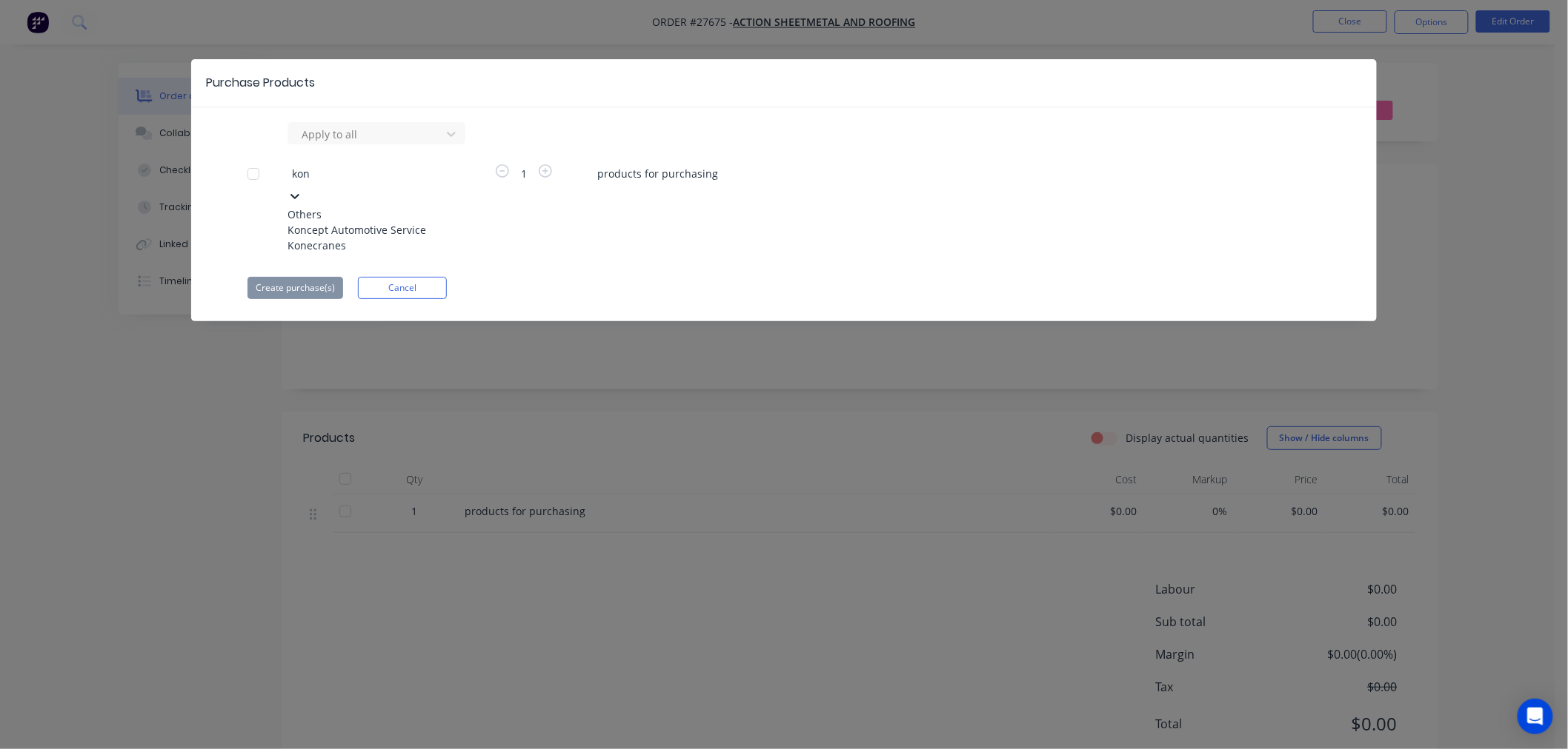
type input "kone"
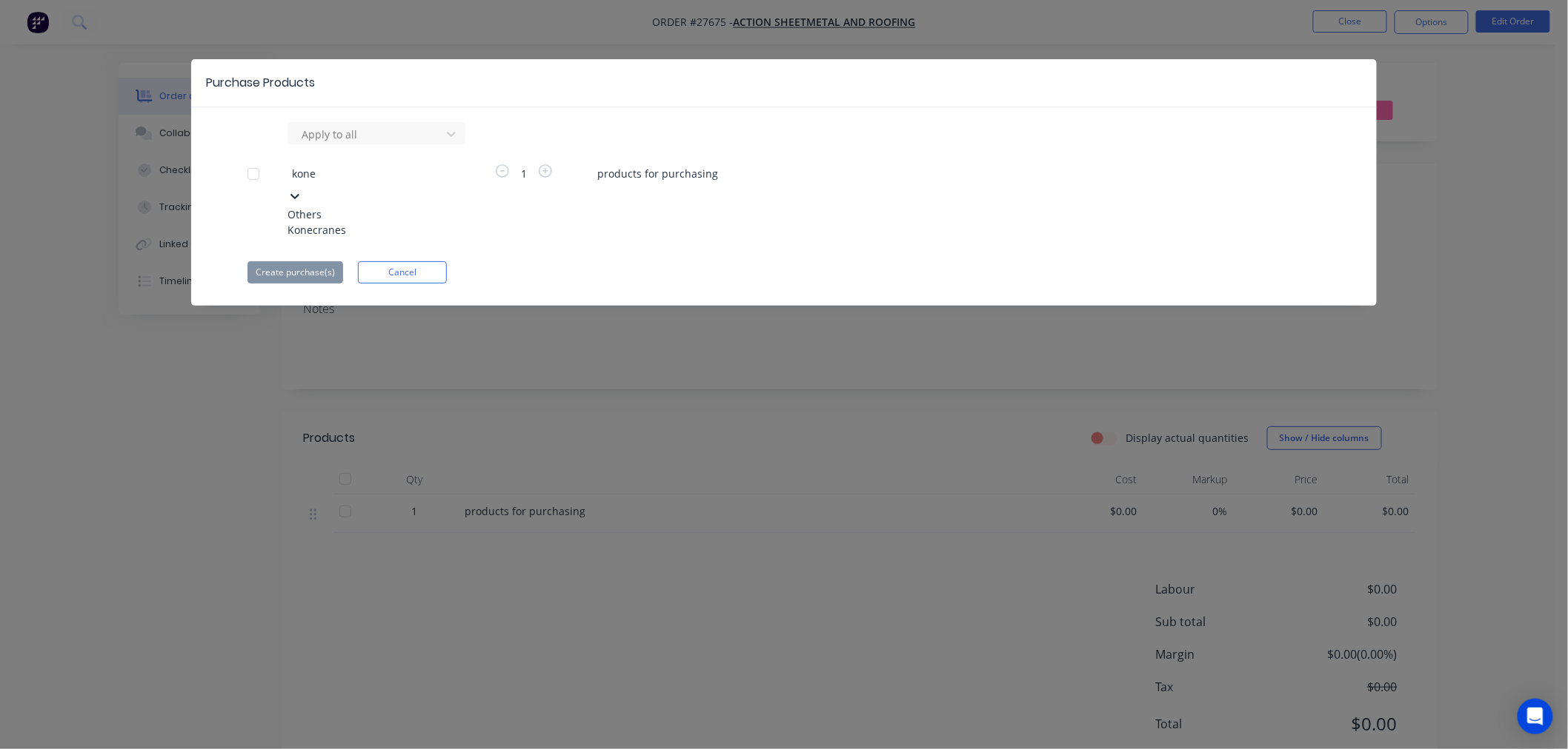
click at [363, 230] on div "Konecranes" at bounding box center [368, 230] width 163 height 16
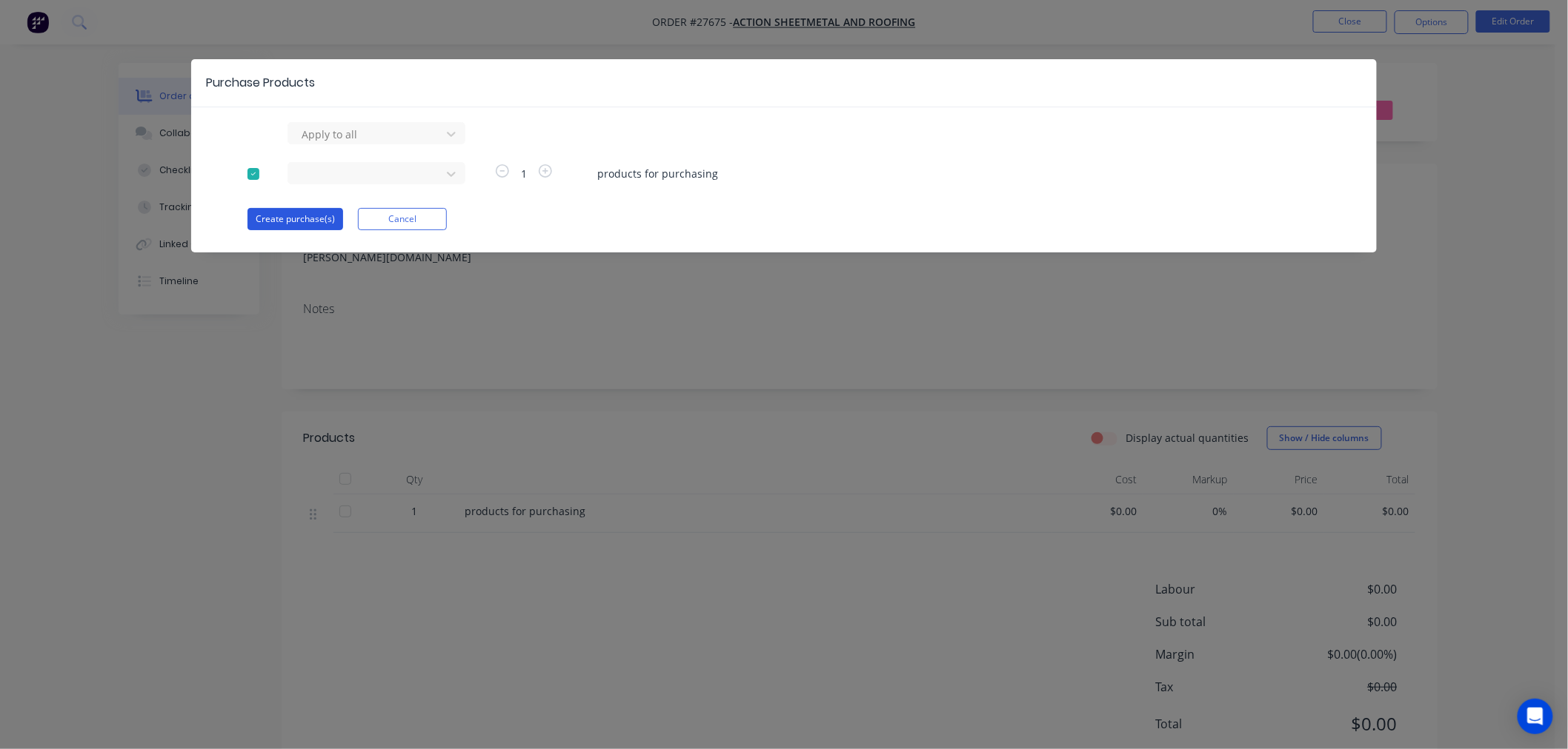
click at [301, 221] on button "Create purchase(s)" at bounding box center [295, 219] width 96 height 23
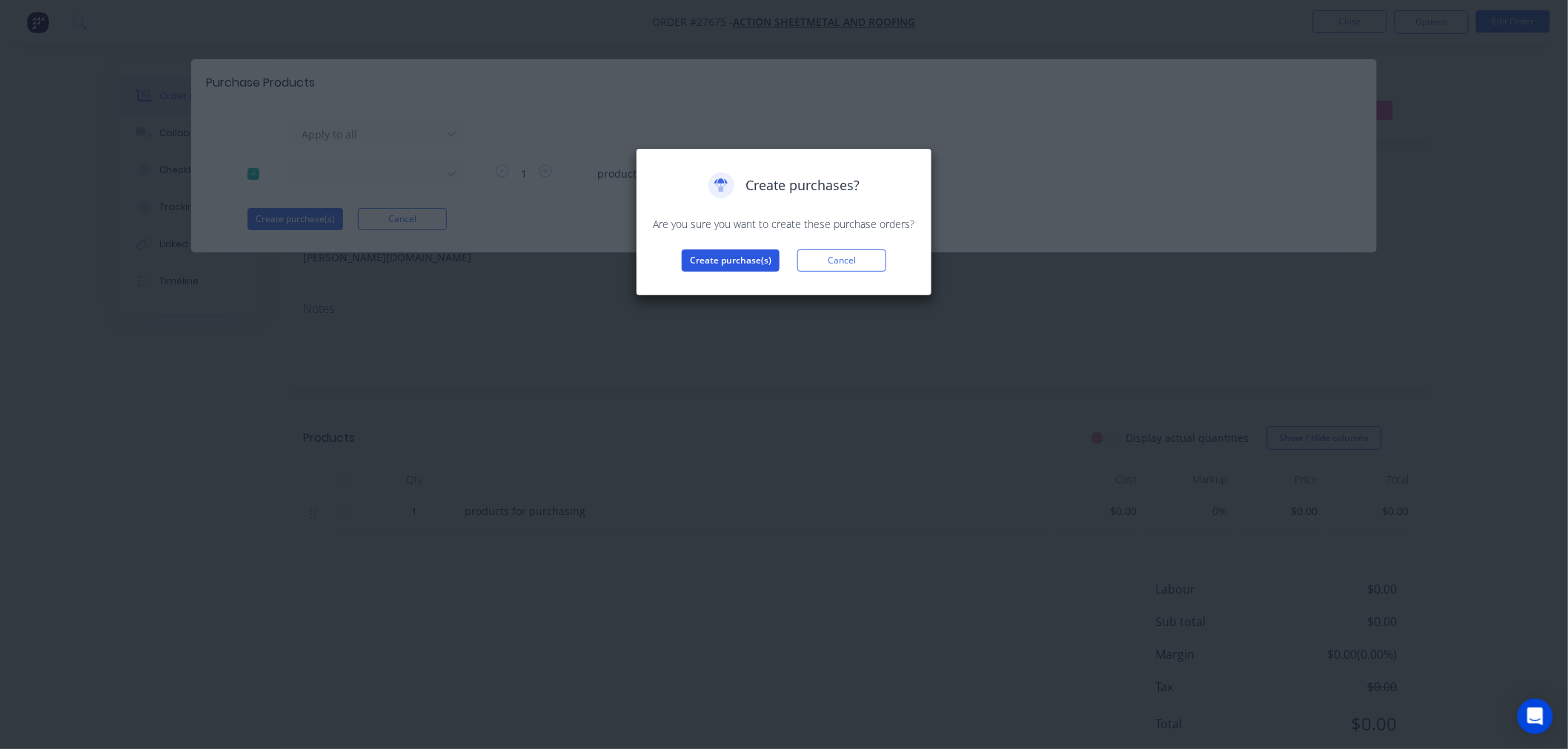
click at [746, 264] on button "Create purchase(s)" at bounding box center [730, 261] width 98 height 23
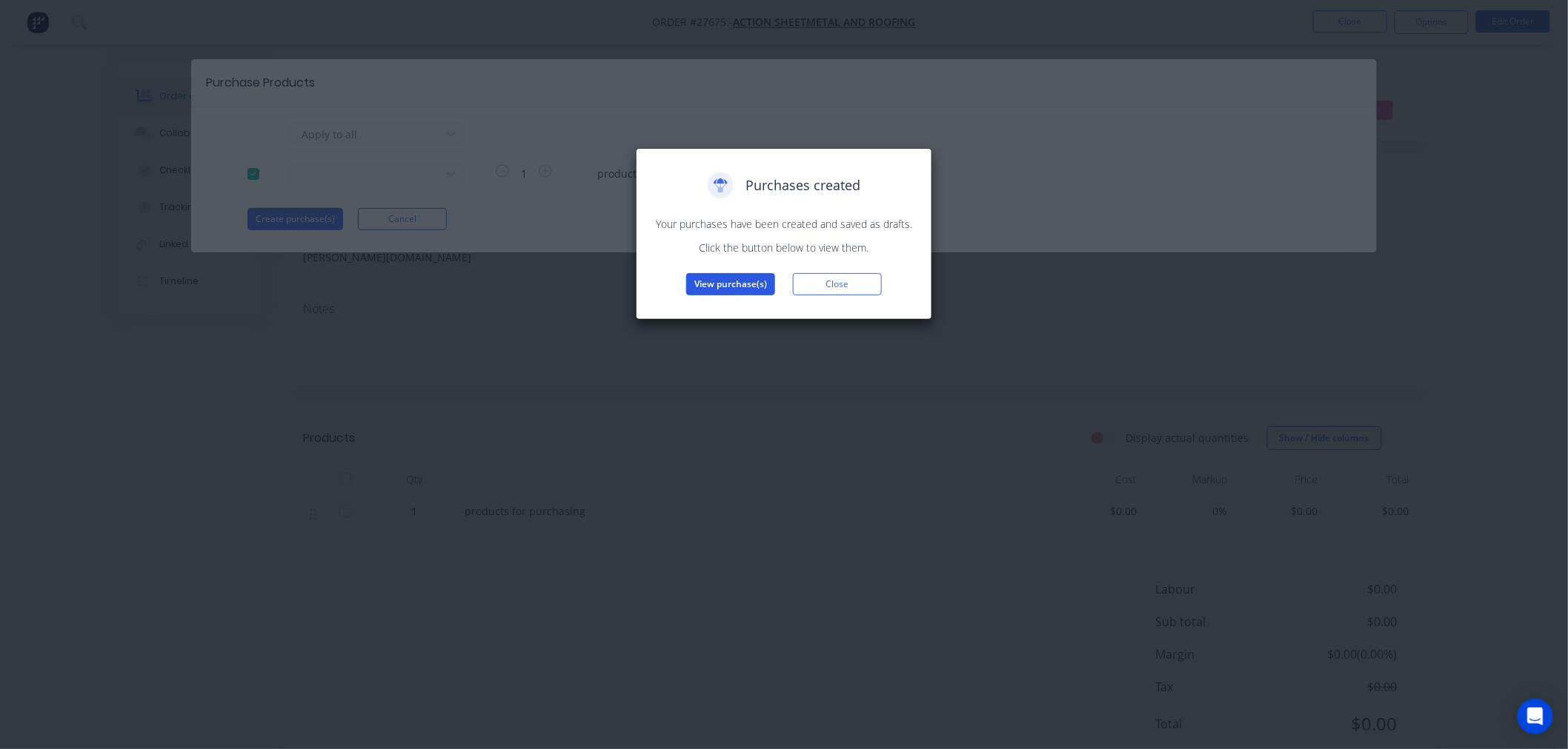
click at [734, 283] on button "View purchase(s)" at bounding box center [731, 284] width 89 height 23
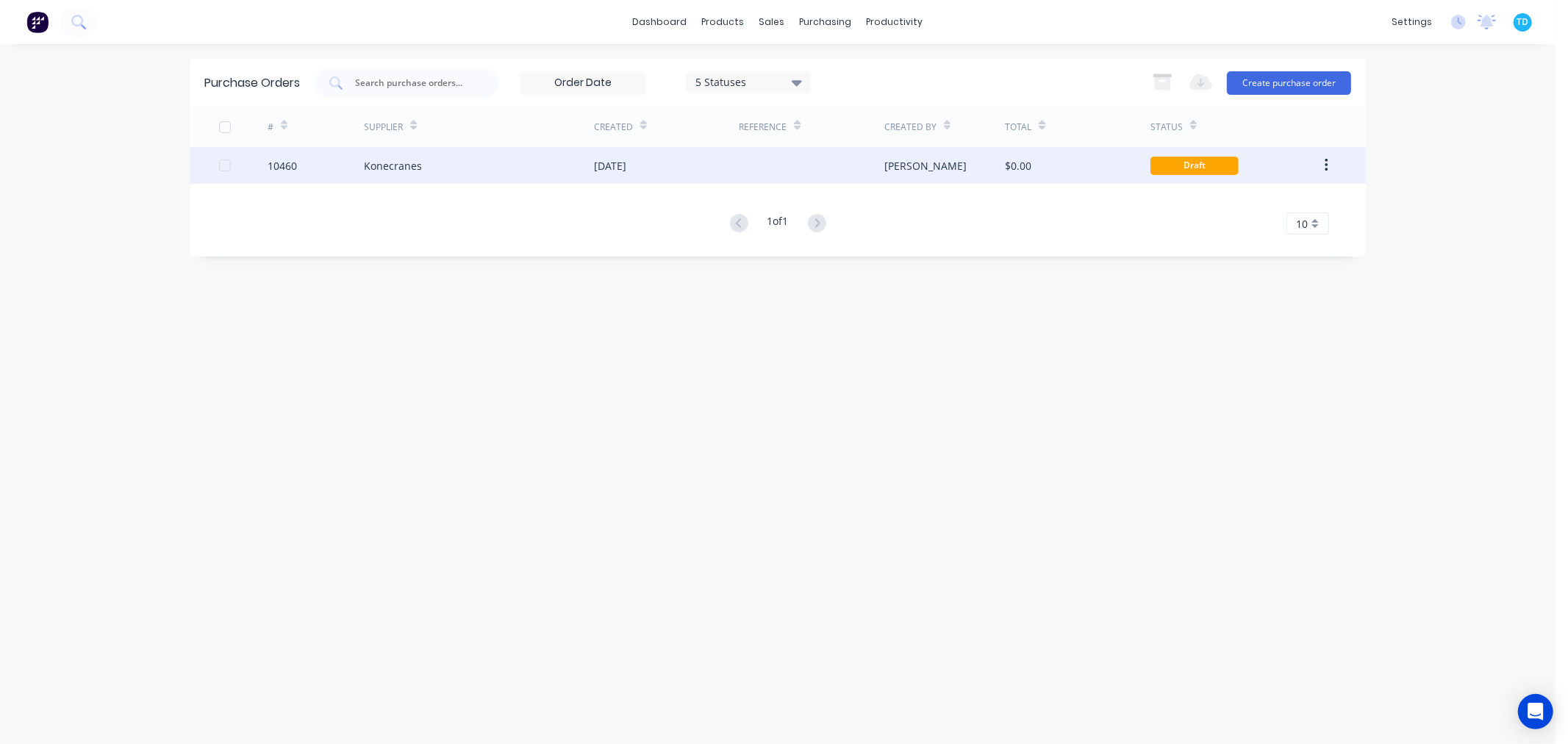
click at [485, 163] on div "Konecranes" at bounding box center [478, 166] width 230 height 37
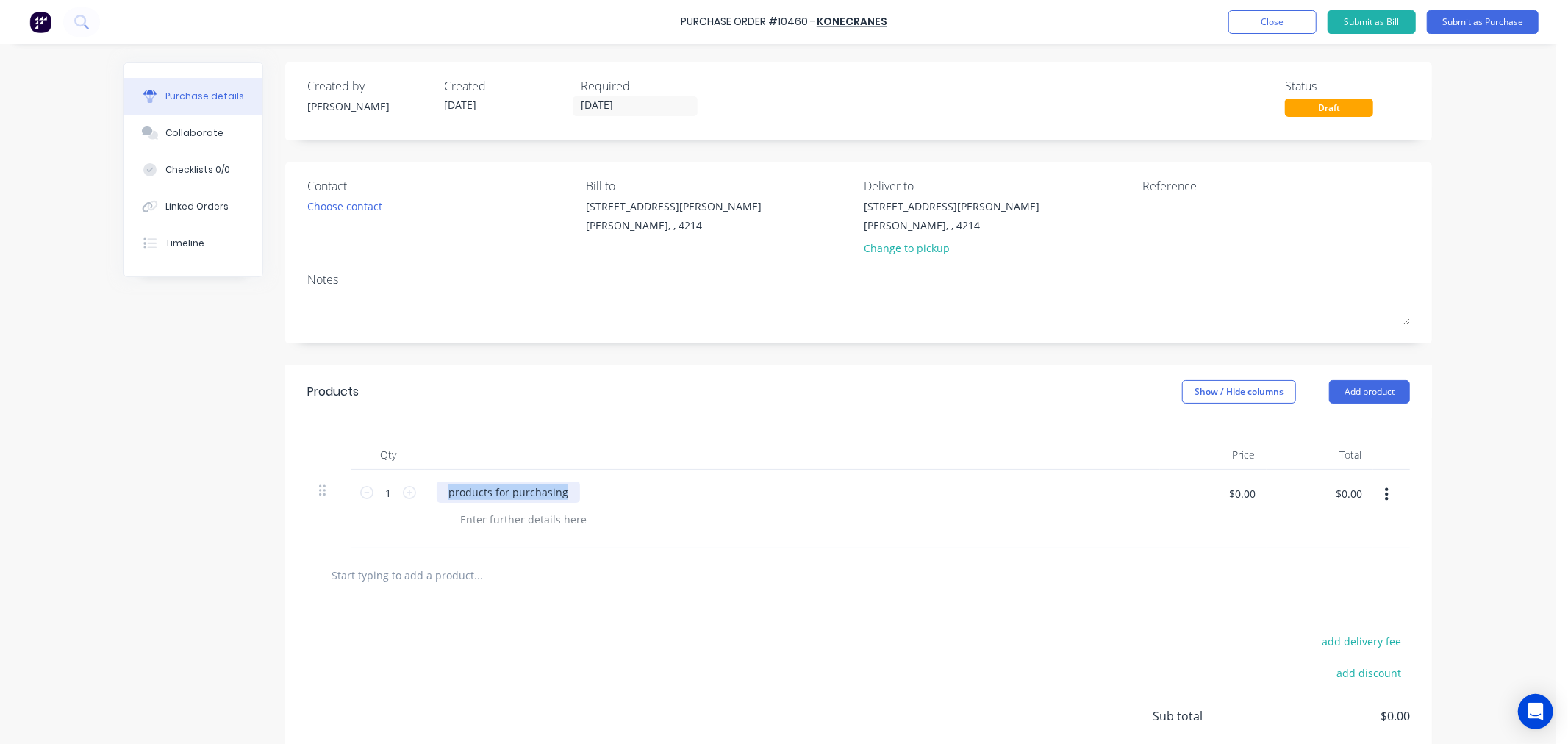
drag, startPoint x: 566, startPoint y: 490, endPoint x: 432, endPoint y: 499, distance: 134.3
click at [437, 499] on div "products for purchasing" at bounding box center [509, 492] width 143 height 22
click at [479, 517] on div at bounding box center [523, 520] width 150 height 22
click at [1202, 539] on div "$0.00 $0.00" at bounding box center [1213, 509] width 107 height 78
drag, startPoint x: 1465, startPoint y: 25, endPoint x: 1442, endPoint y: 52, distance: 35.5
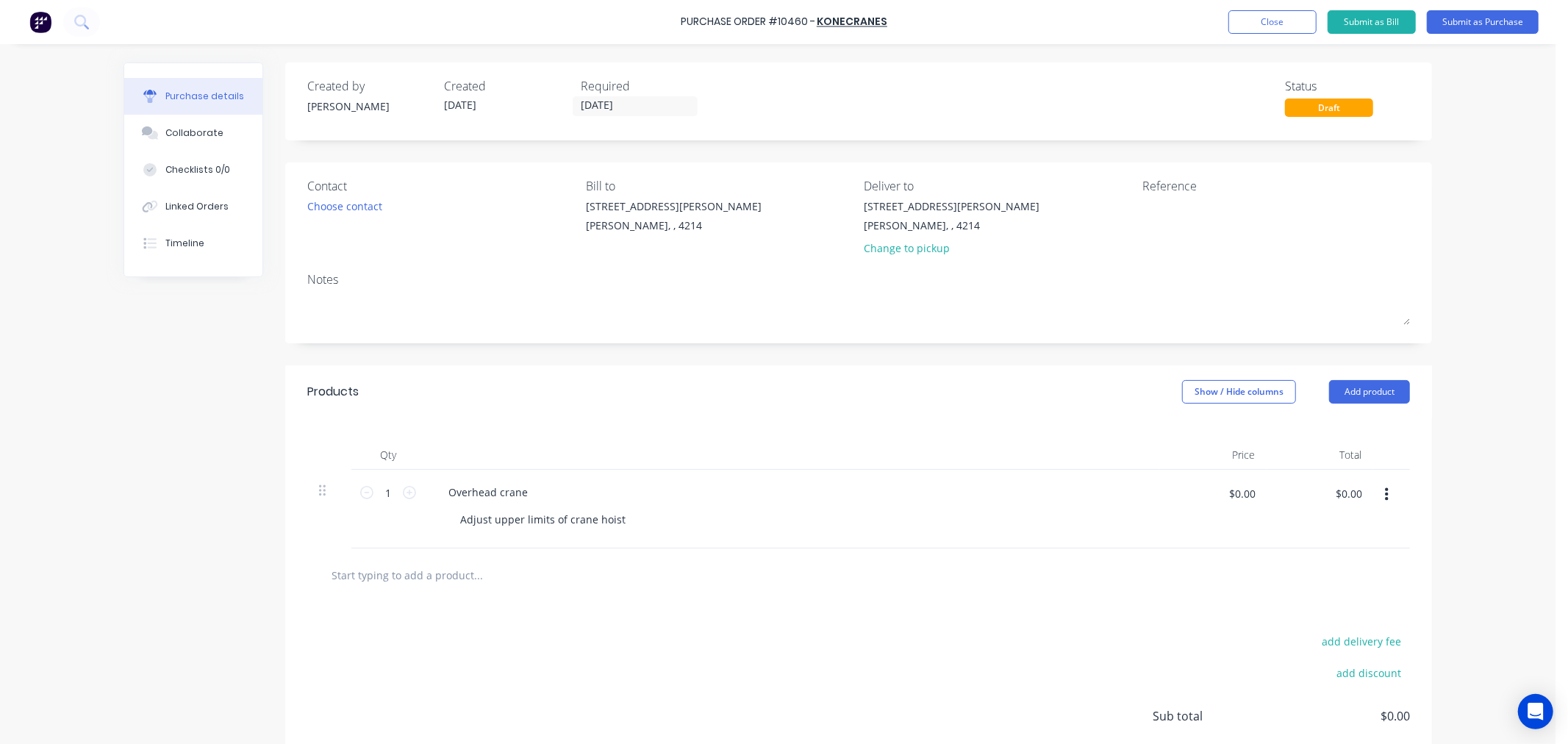
click at [1465, 24] on button "Submit as Purchase" at bounding box center [1483, 23] width 112 height 24
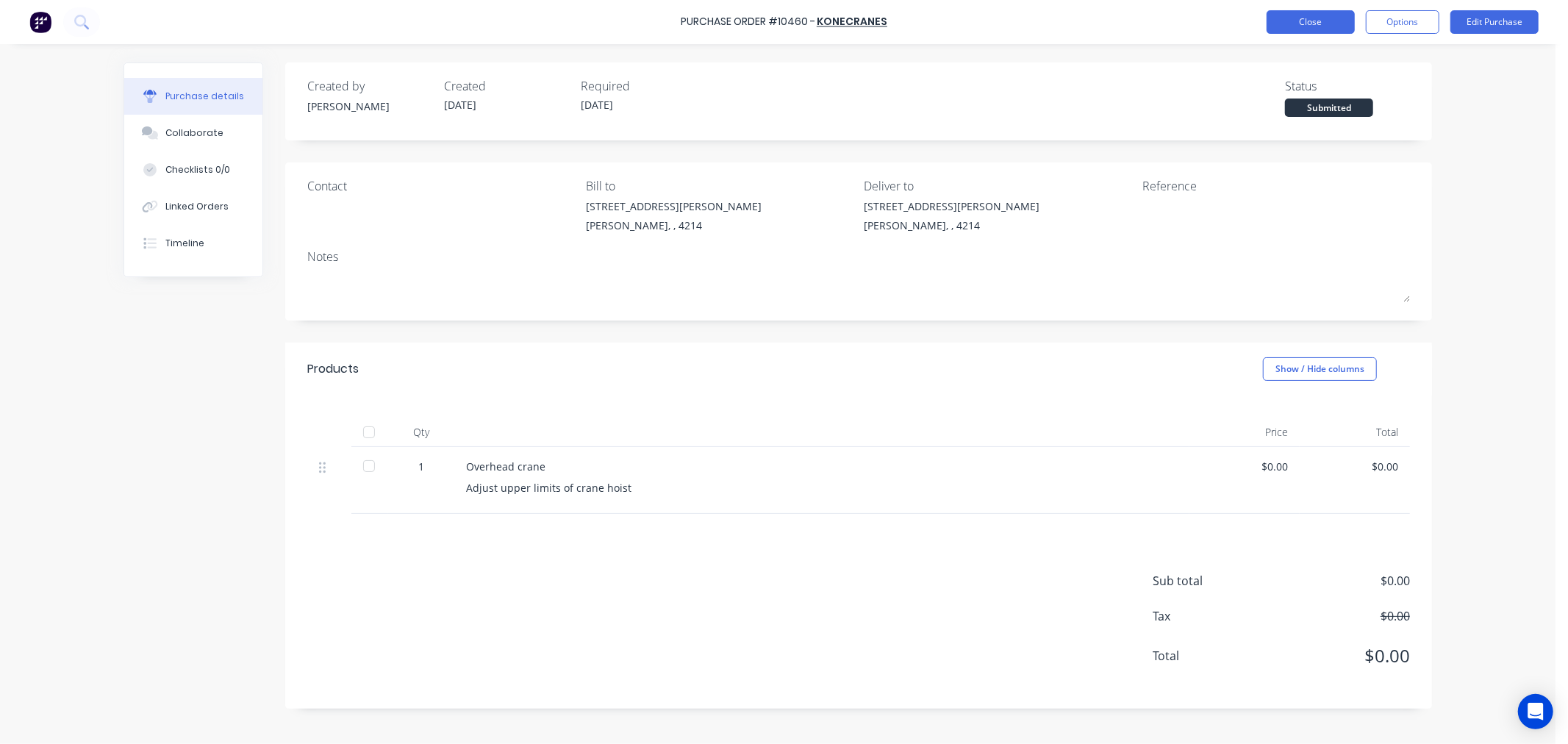
click at [1285, 25] on button "Close" at bounding box center [1311, 23] width 88 height 24
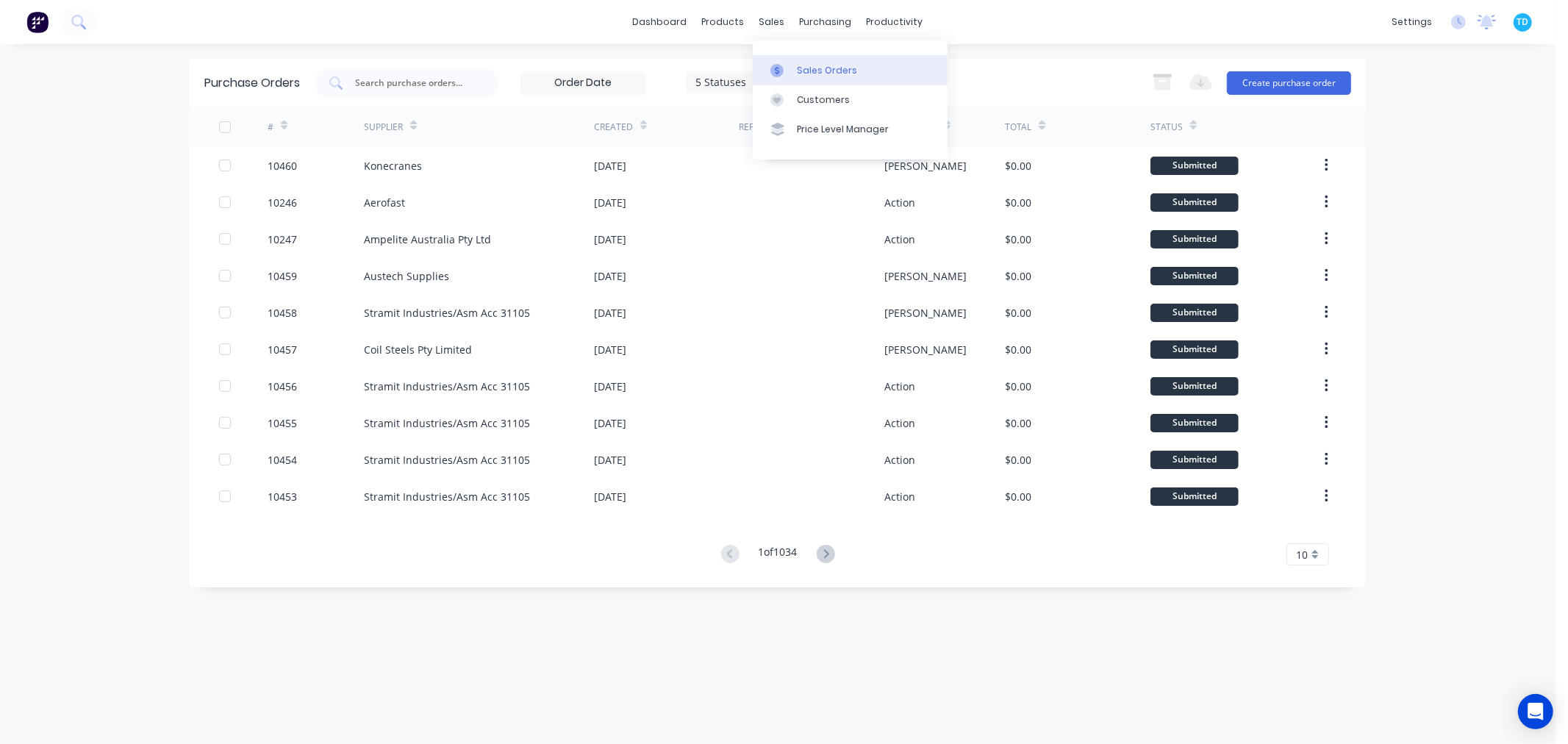
click at [808, 64] on div "Sales Orders" at bounding box center [827, 71] width 61 height 14
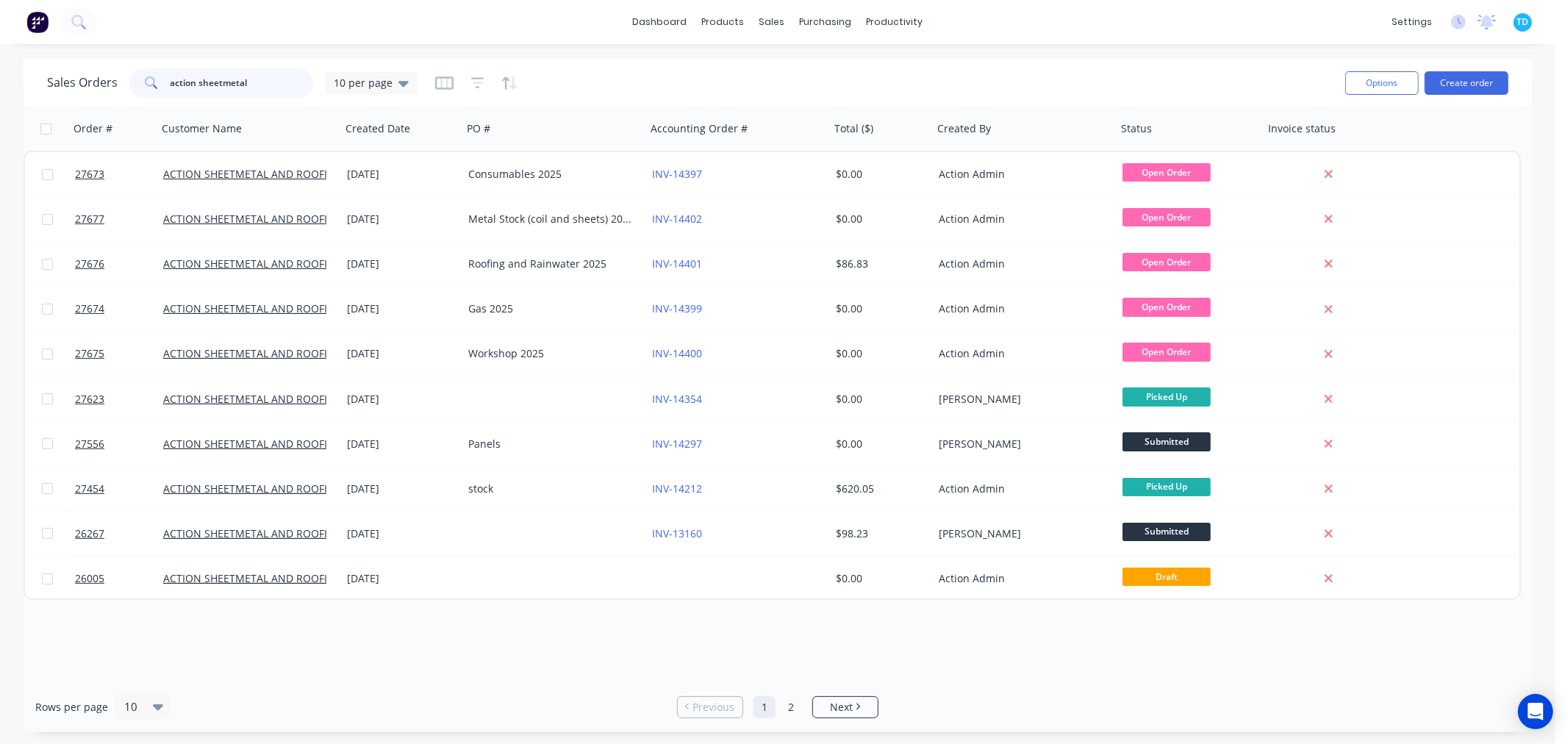
drag, startPoint x: 258, startPoint y: 89, endPoint x: 159, endPoint y: 97, distance: 99.3
click at [159, 97] on div "action sheetmetal" at bounding box center [221, 83] width 184 height 29
type input "cladding creations"
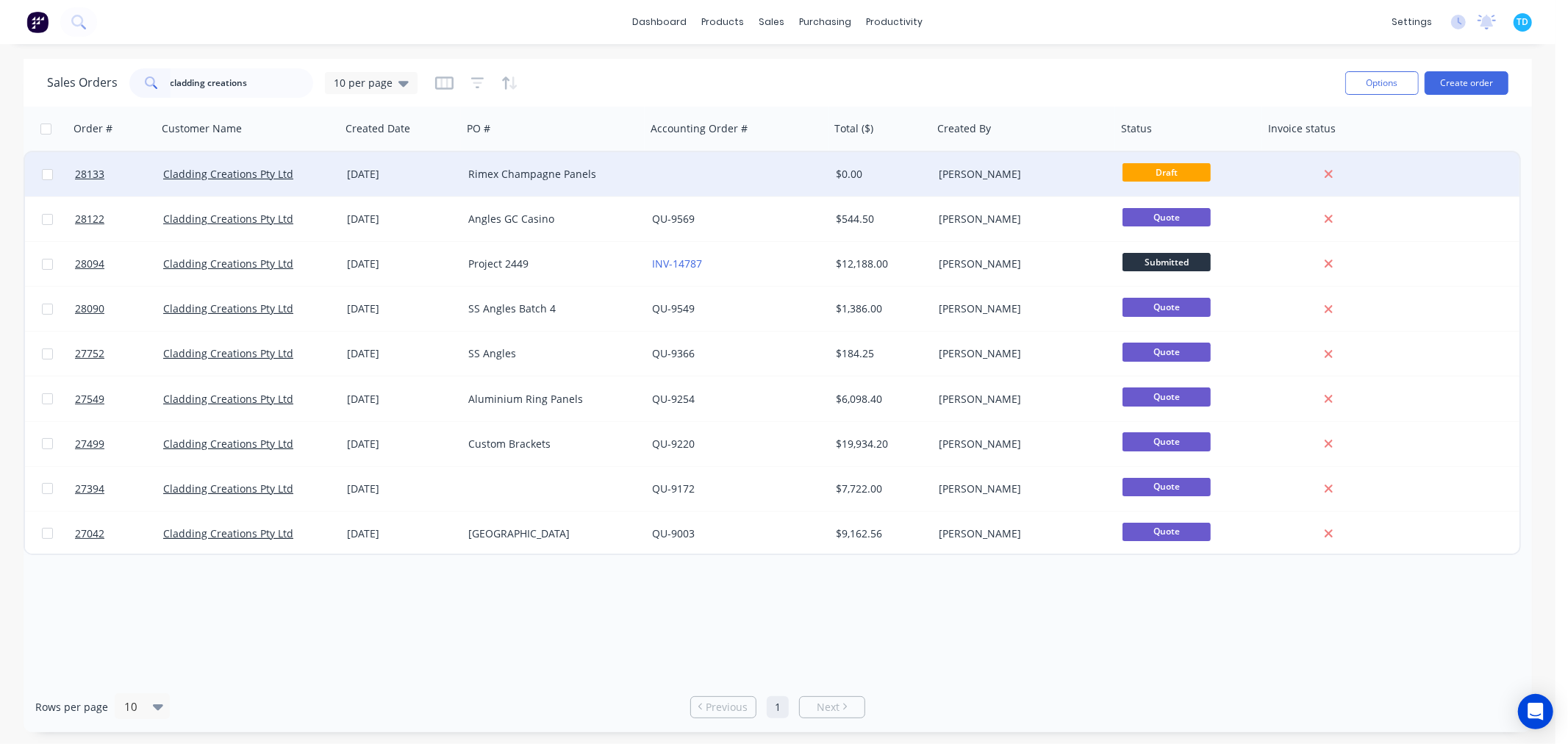
click at [442, 189] on div "[DATE]" at bounding box center [402, 174] width 122 height 44
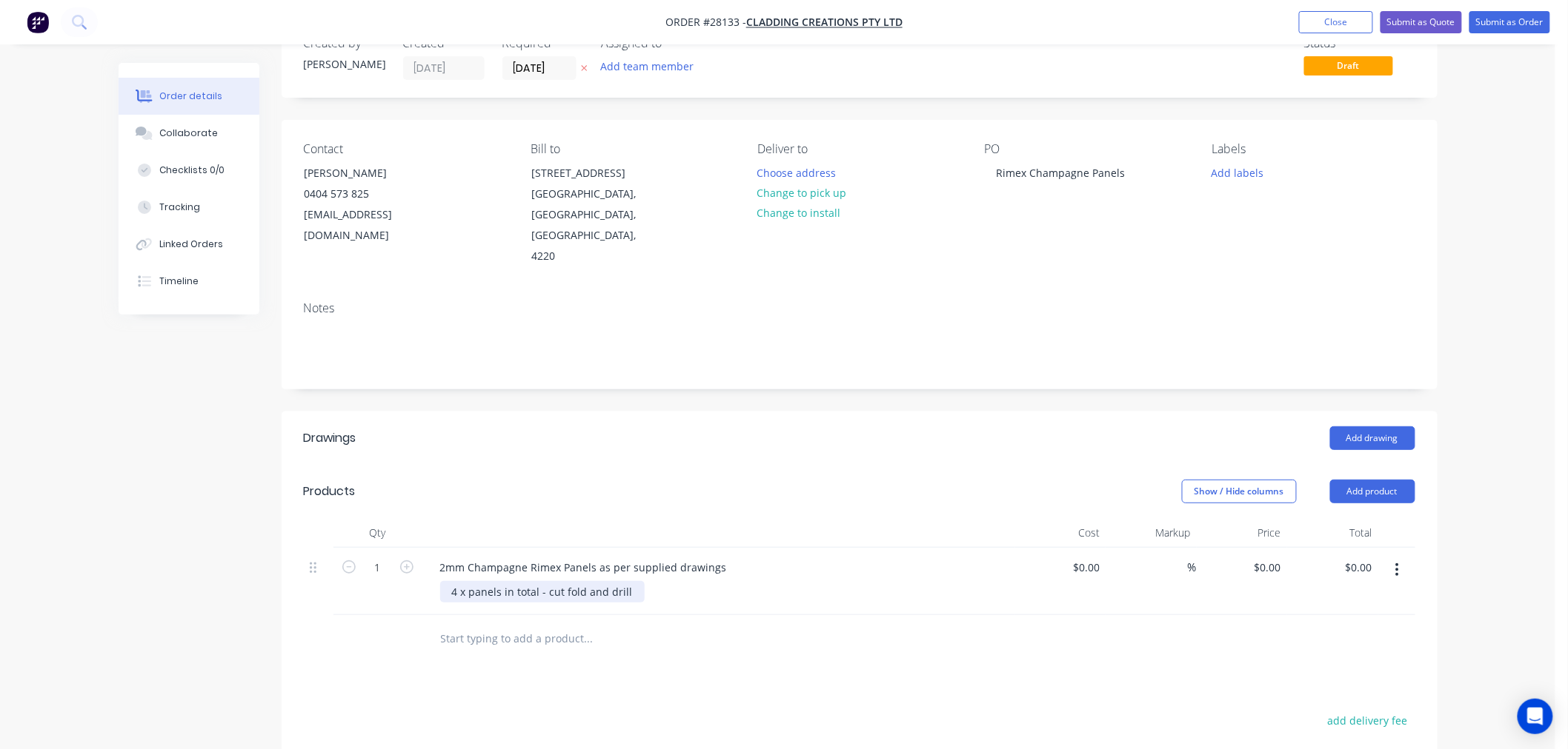
scroll to position [82, 0]
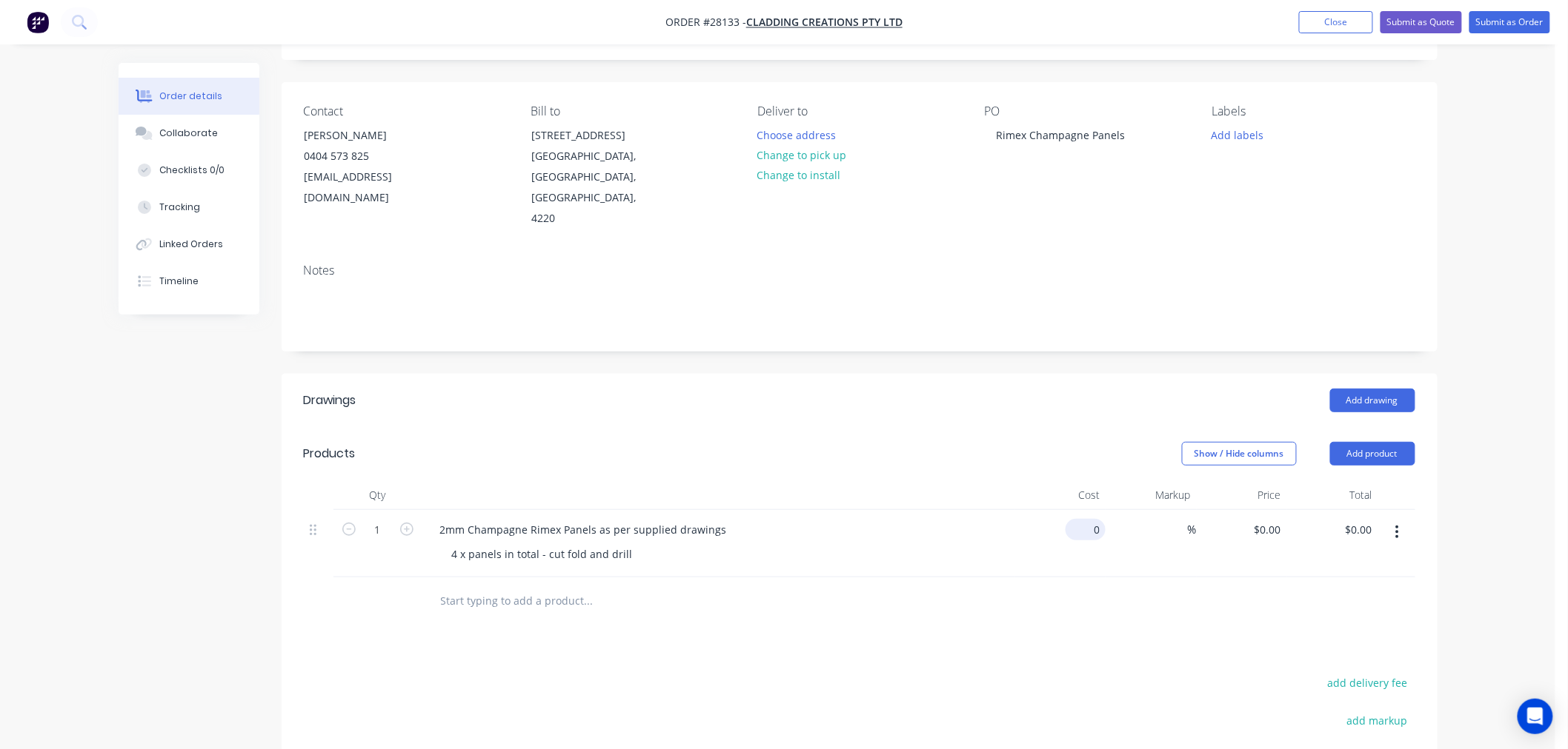
click at [1102, 519] on input "0" at bounding box center [1088, 530] width 35 height 22
type input "$660.00"
click at [1181, 519] on input at bounding box center [1179, 530] width 17 height 22
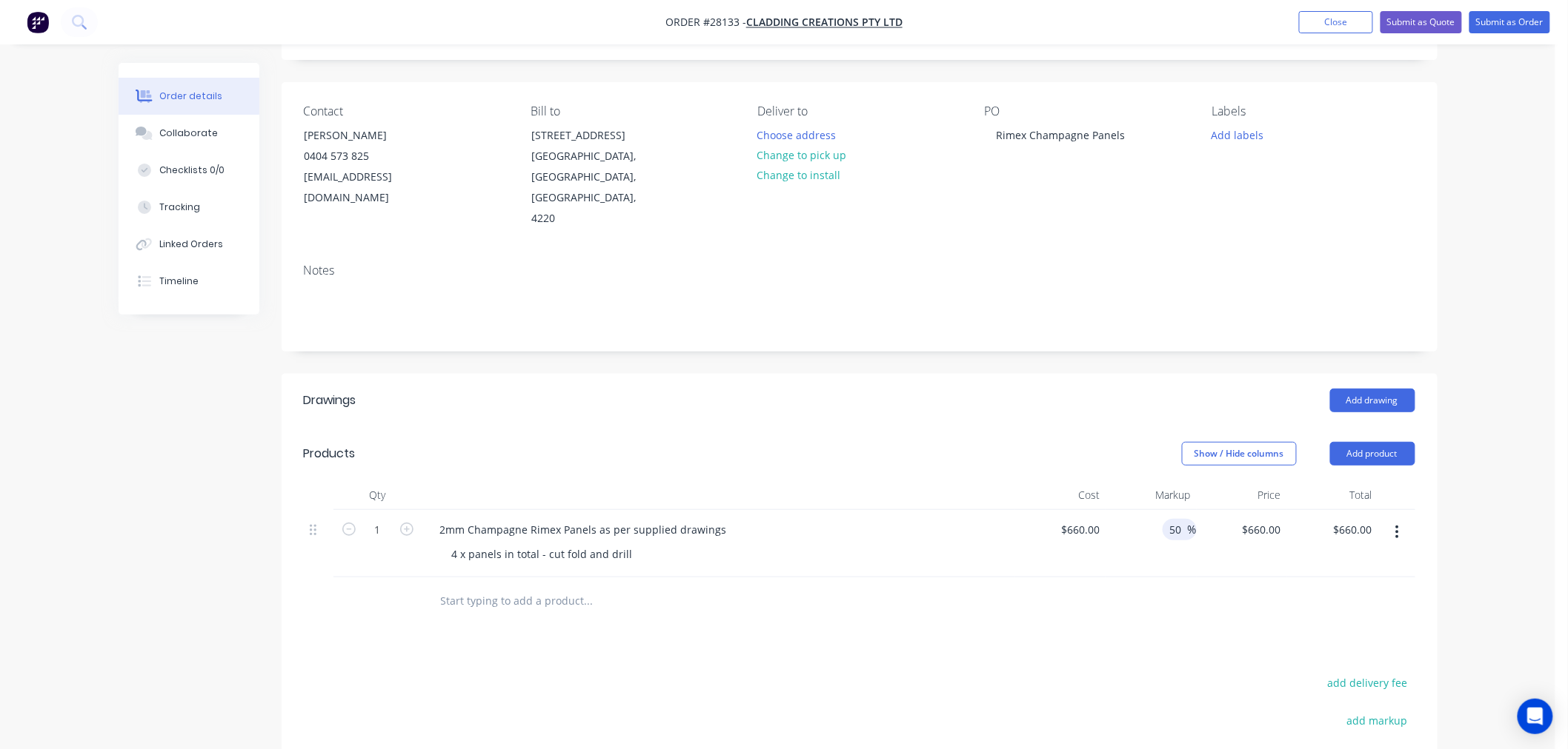
type input "50"
type input "$990.00"
click at [1177, 610] on div "Drawings Add drawing Products Show / Hide columns Add product Qty Cost Markup P…" at bounding box center [859, 677] width 1155 height 607
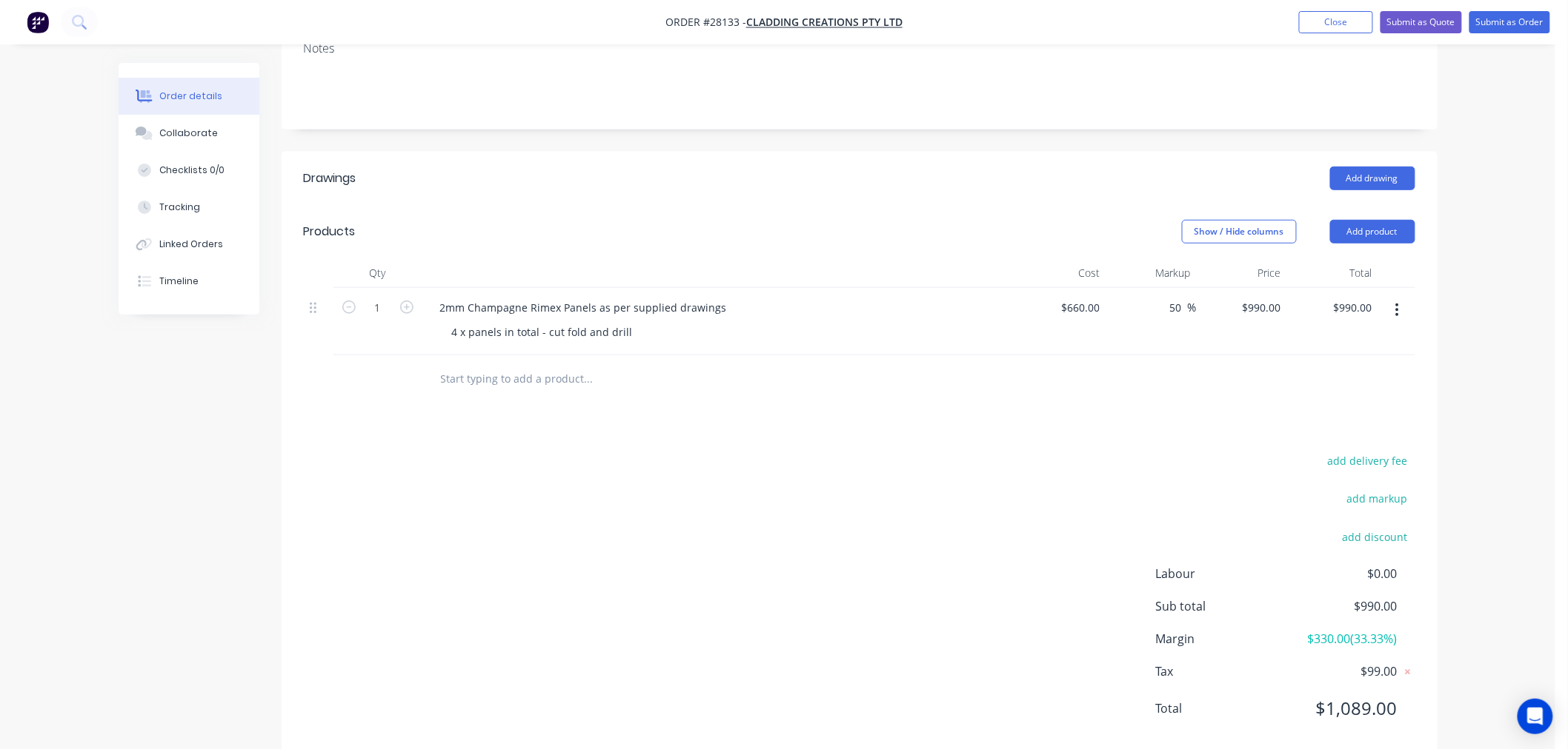
scroll to position [316, 0]
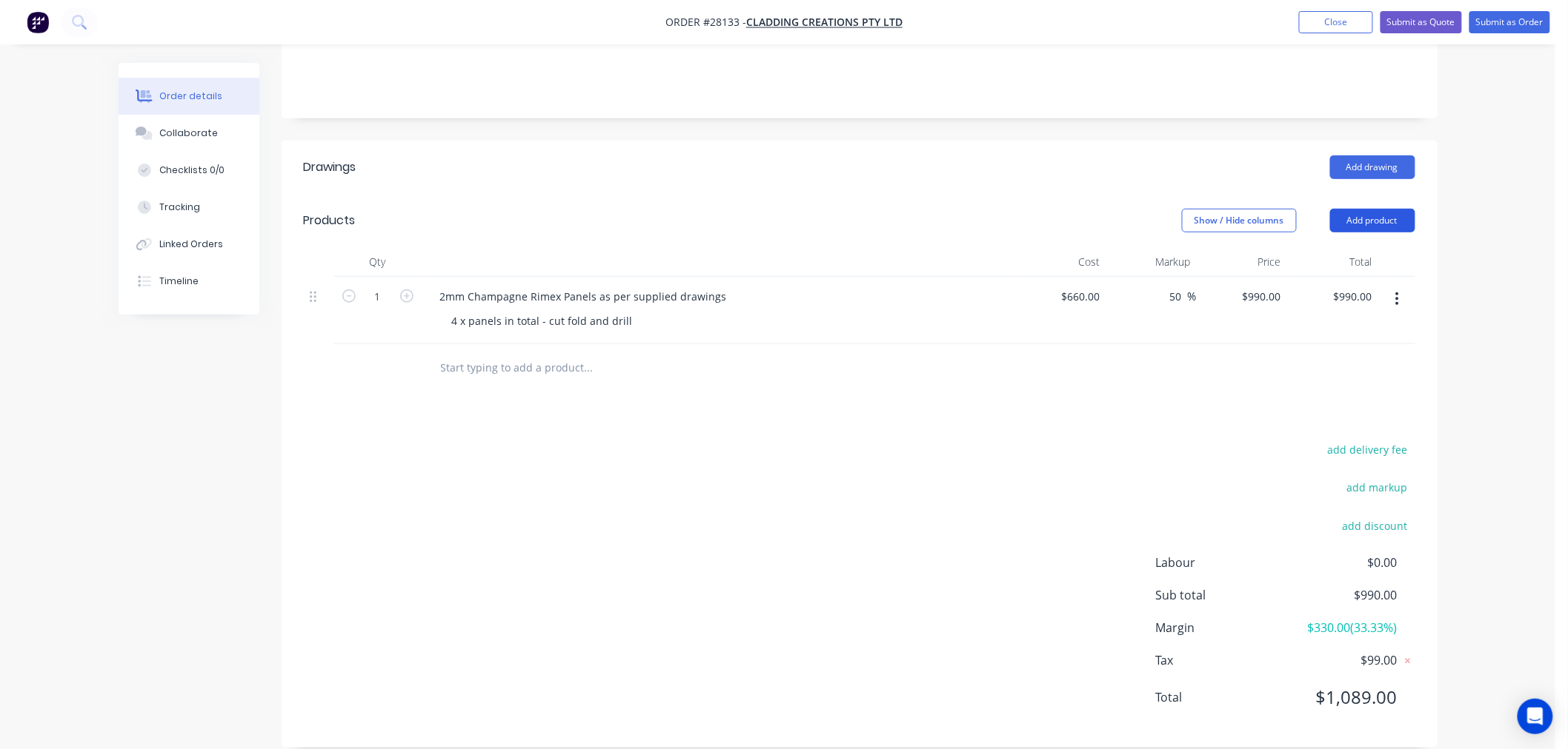
click at [1359, 209] on button "Add product" at bounding box center [1372, 221] width 85 height 24
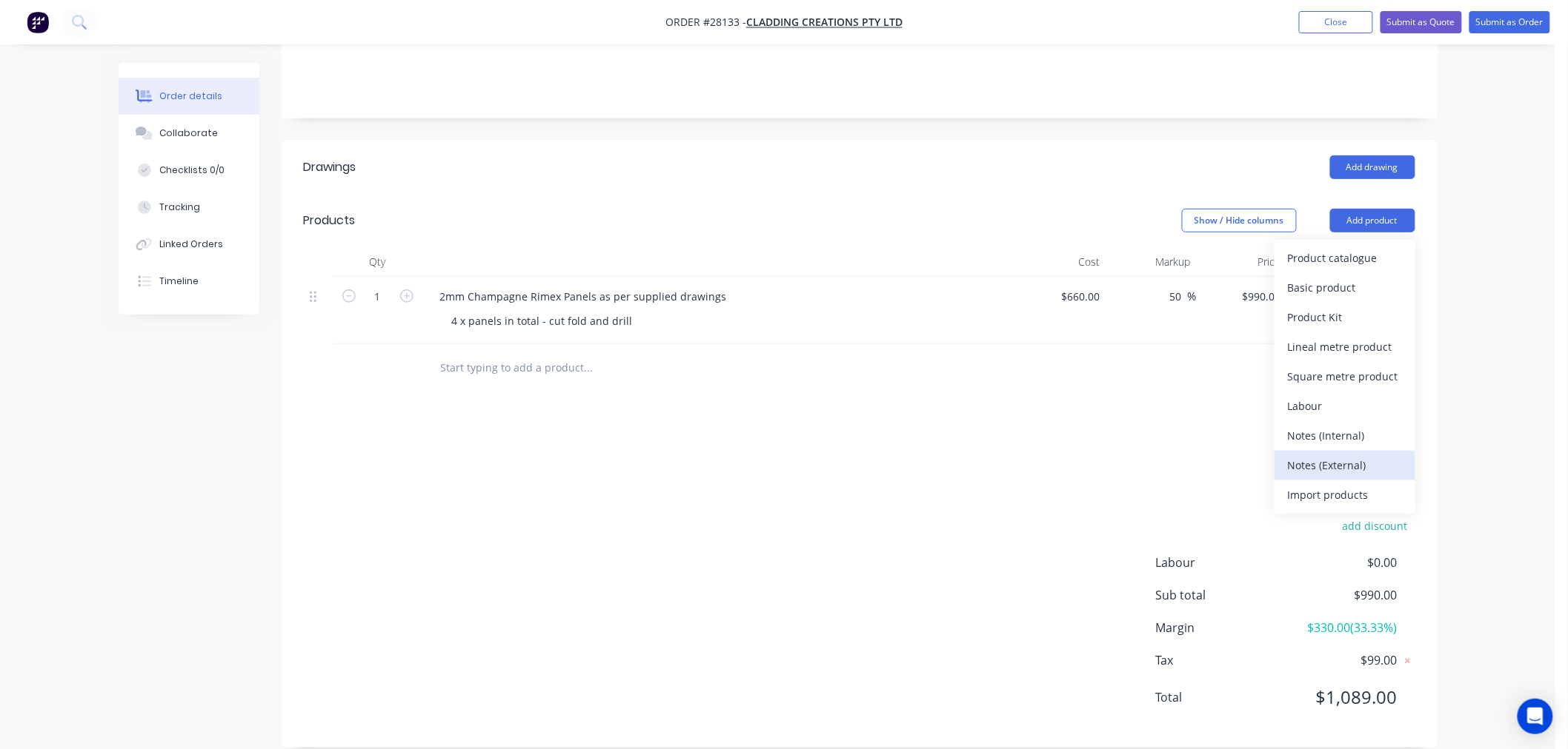
click at [1381, 455] on div "Notes (External)" at bounding box center [1345, 466] width 115 height 22
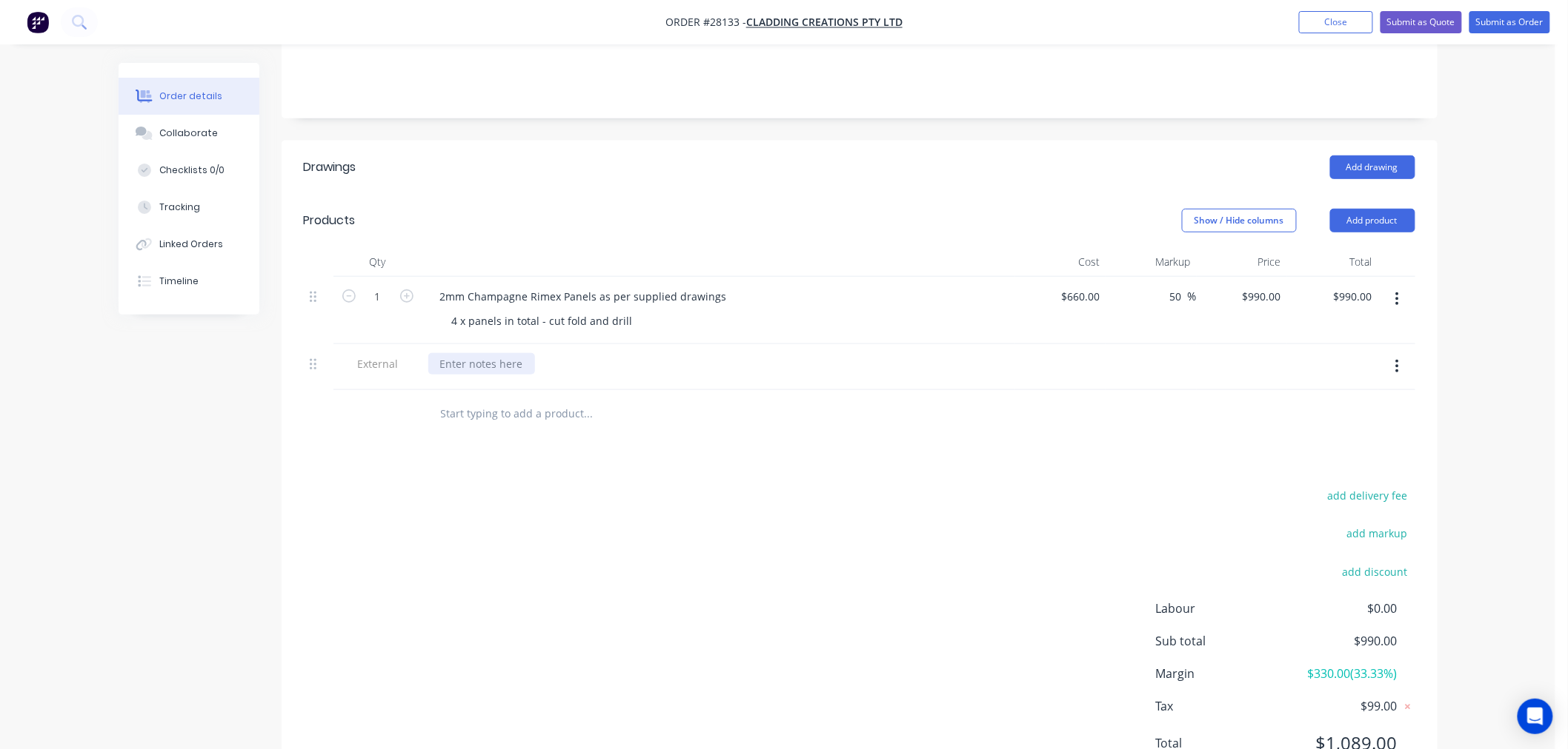
click at [462, 353] on div at bounding box center [482, 364] width 107 height 22
click at [753, 459] on div "Drawings Add drawing Products Show / Hide columns Add product Qty Cost Markup P…" at bounding box center [859, 468] width 1155 height 653
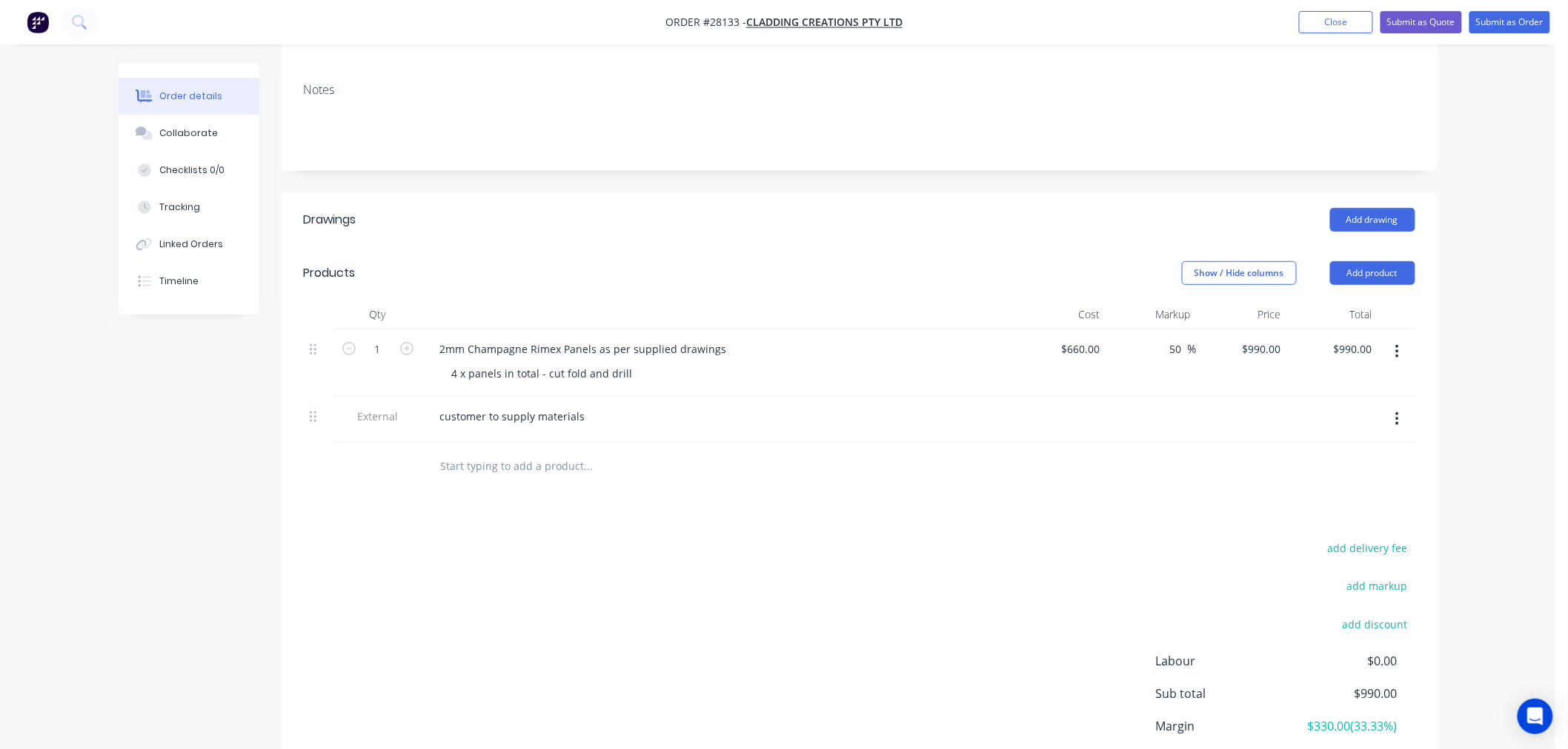
scroll to position [233, 0]
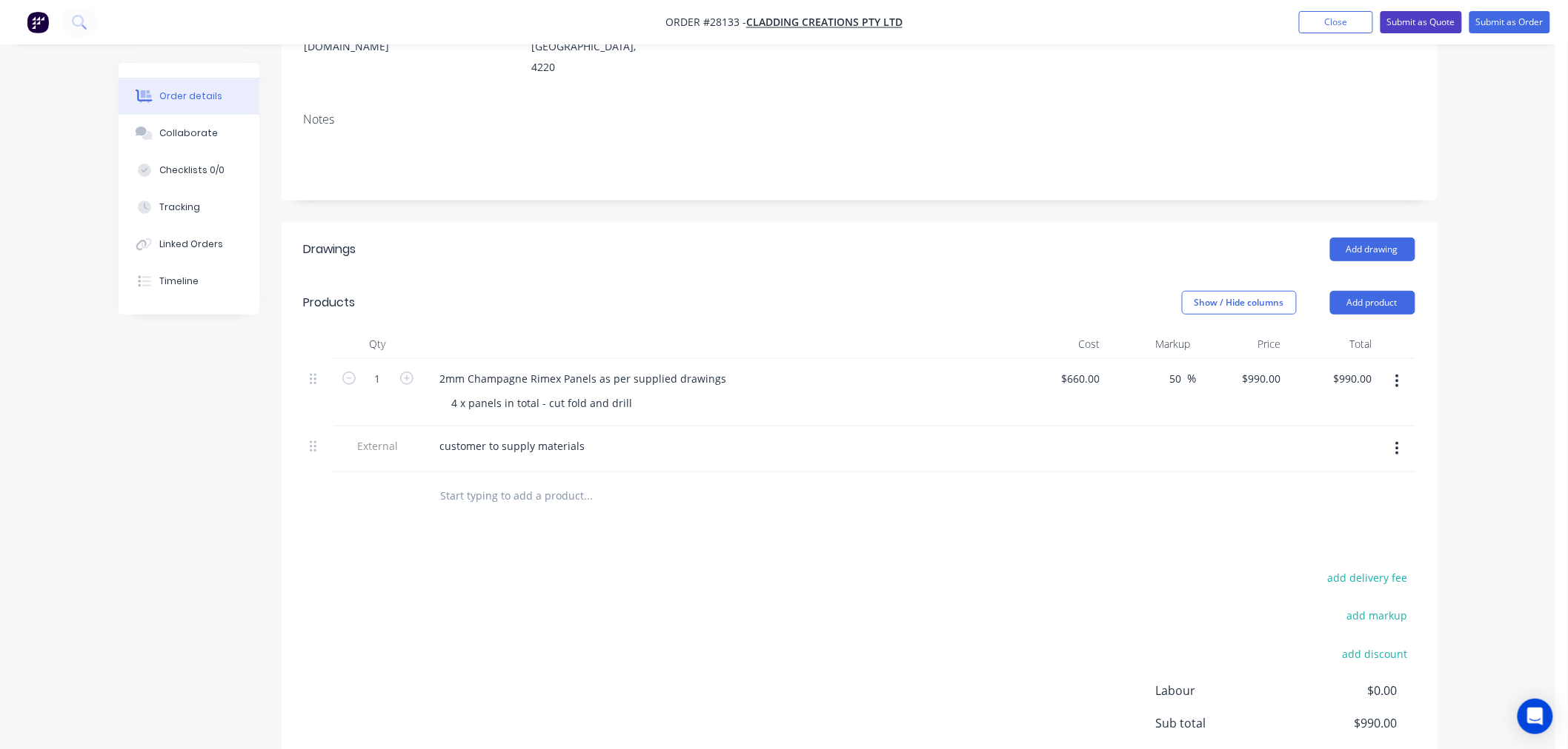
click at [1444, 20] on button "Submit as Quote" at bounding box center [1421, 22] width 82 height 23
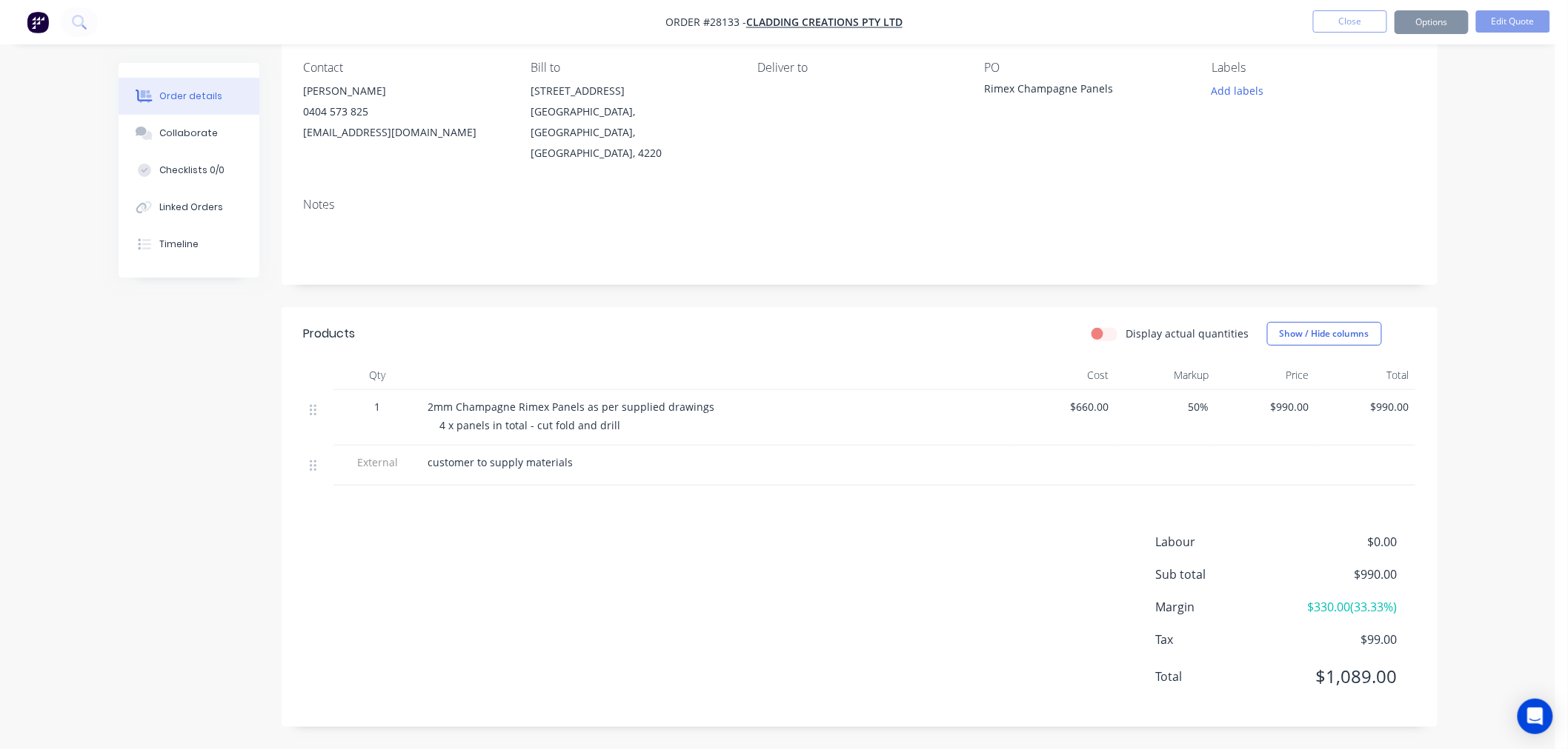
scroll to position [0, 0]
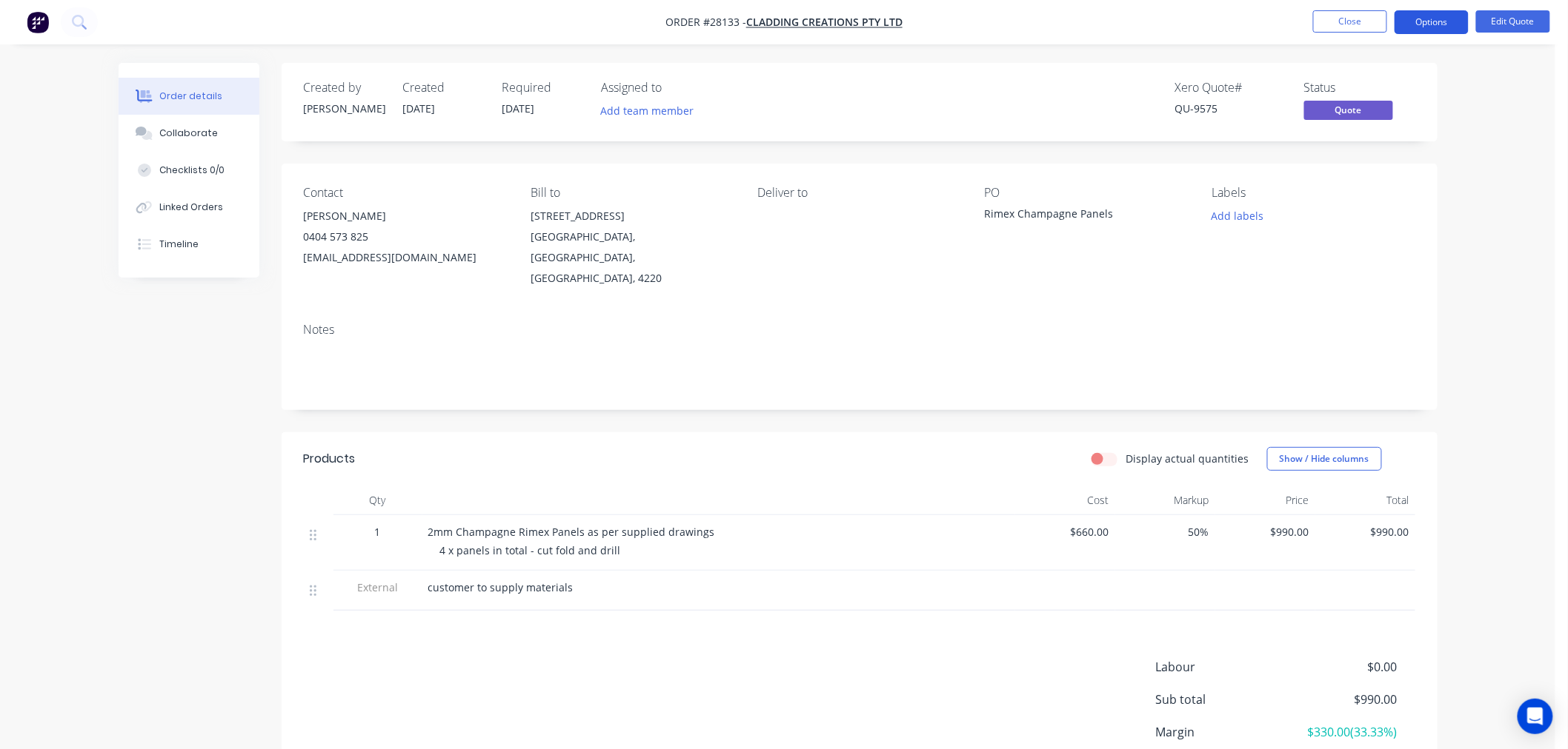
click at [1449, 20] on button "Options" at bounding box center [1431, 23] width 74 height 24
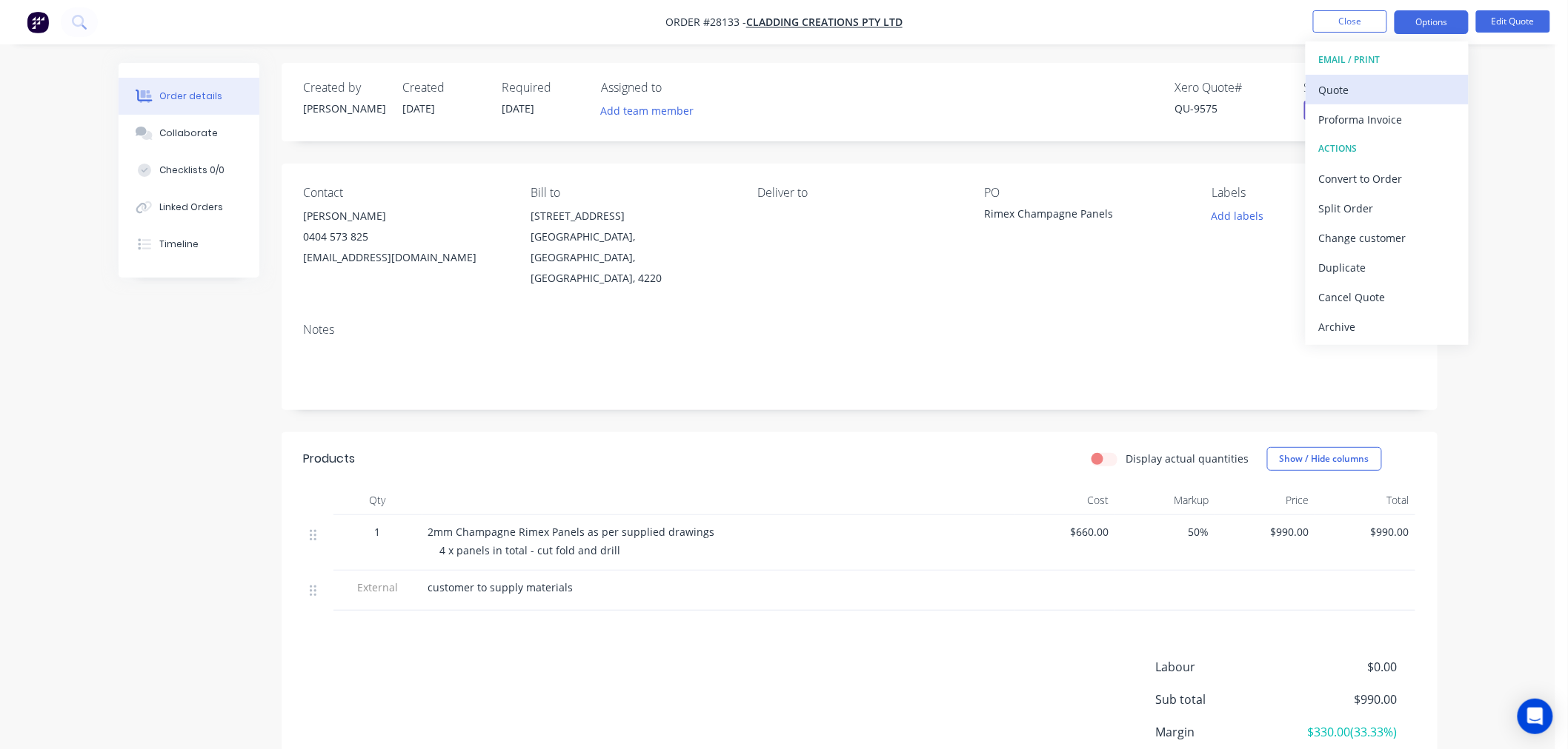
click at [1362, 94] on div "Quote" at bounding box center [1387, 90] width 136 height 22
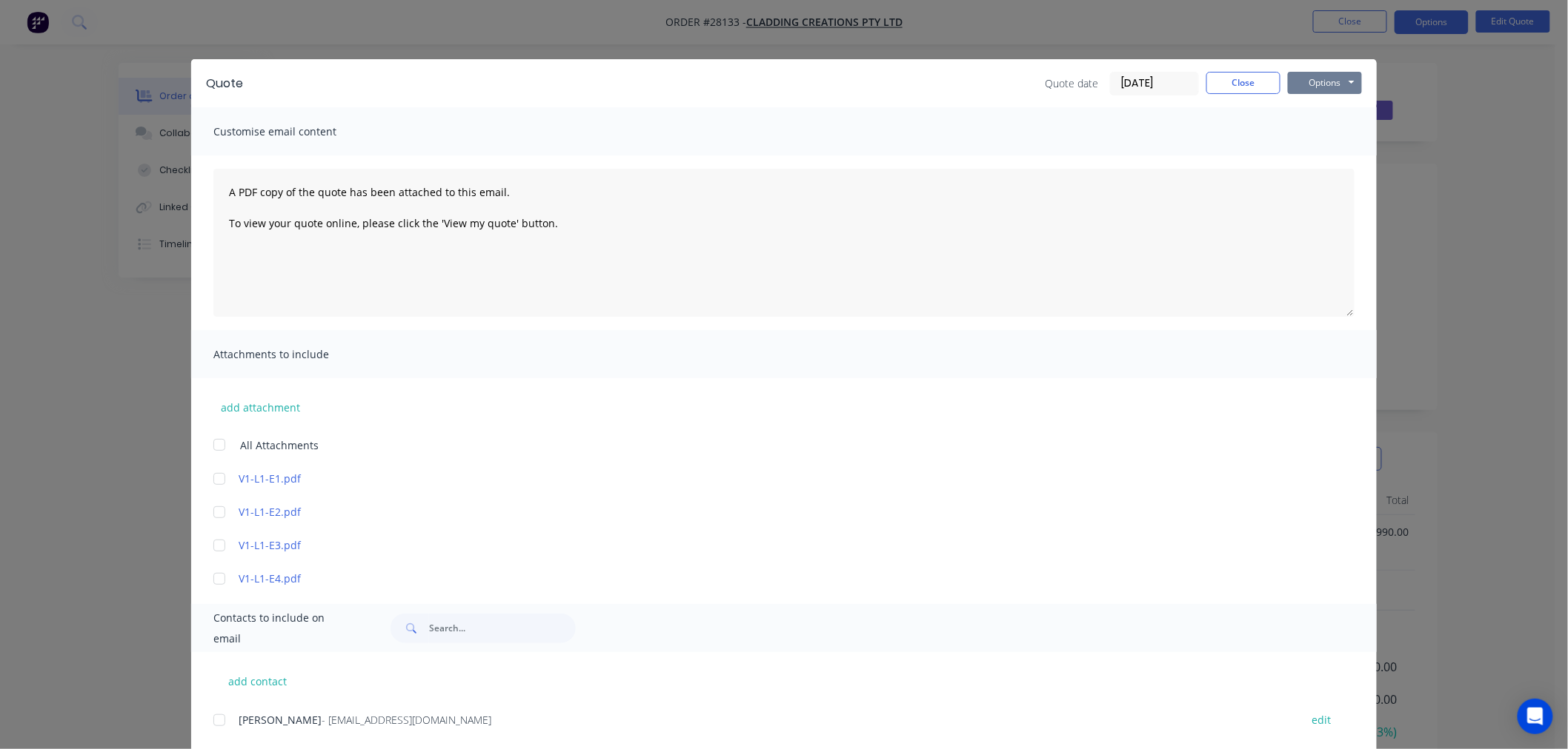
click at [1346, 91] on button "Options" at bounding box center [1324, 83] width 74 height 23
click at [1320, 134] on button "Print" at bounding box center [1335, 133] width 95 height 25
click at [1234, 91] on button "Close" at bounding box center [1243, 83] width 74 height 23
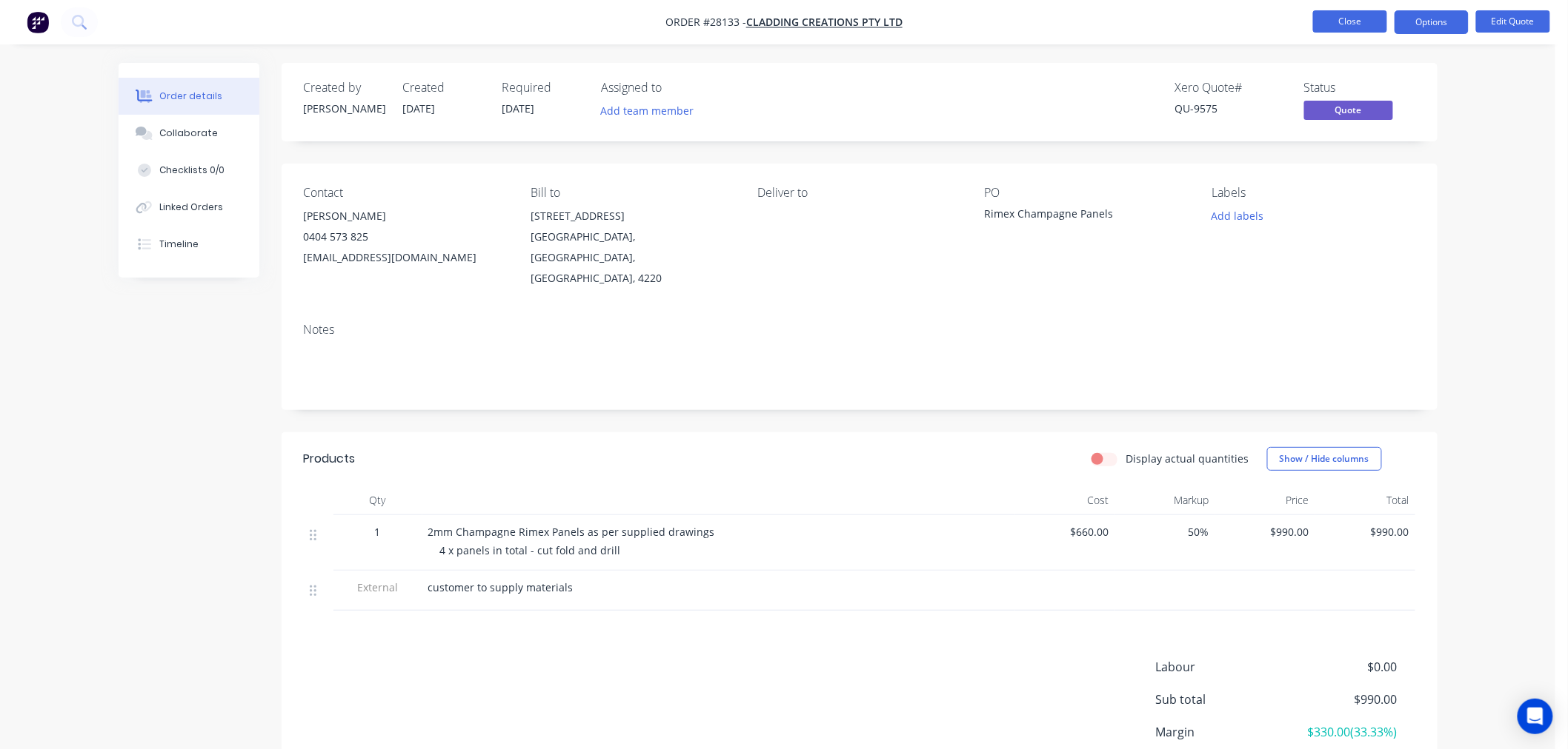
click at [1330, 31] on button "Close" at bounding box center [1350, 22] width 74 height 23
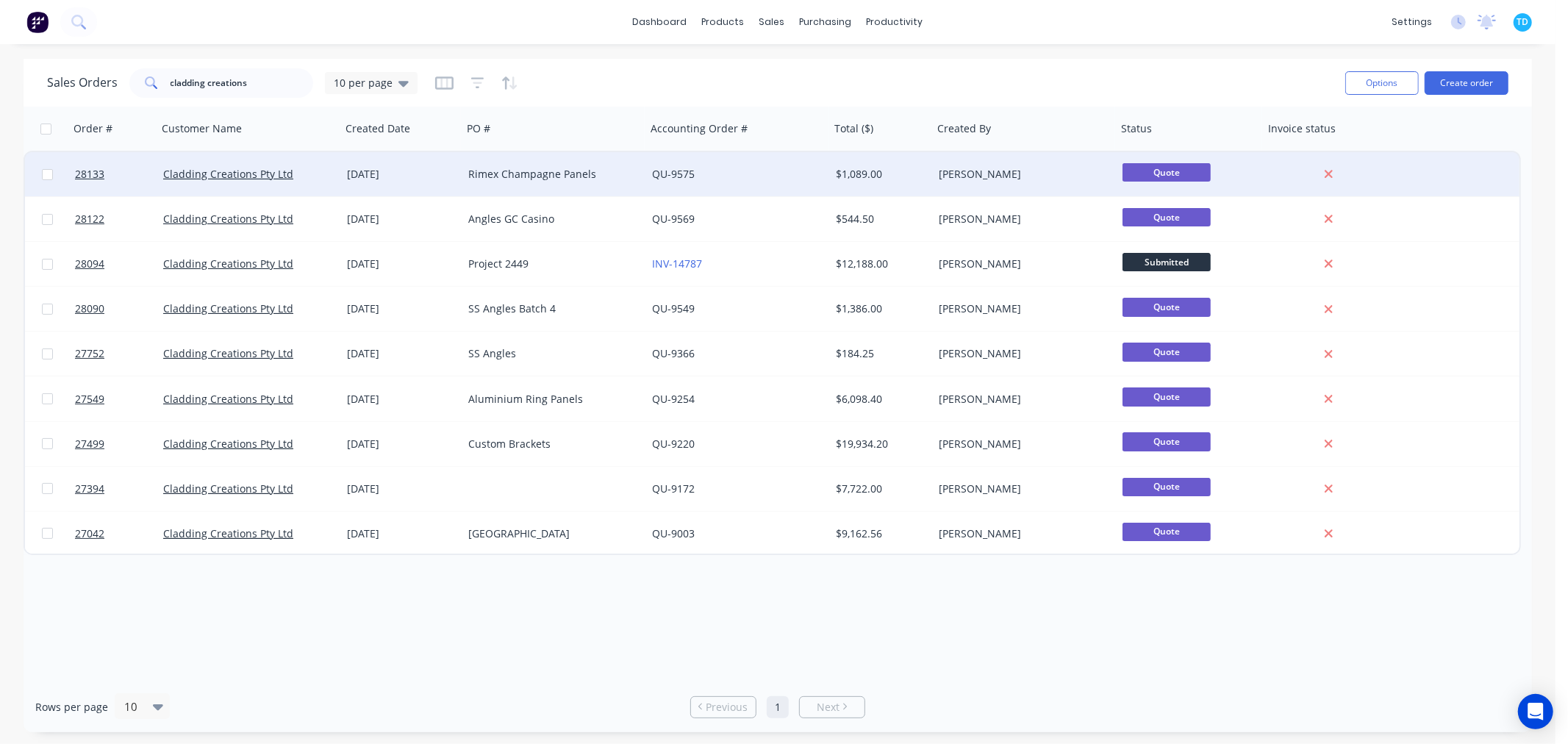
click at [460, 170] on div "[DATE]" at bounding box center [402, 174] width 122 height 44
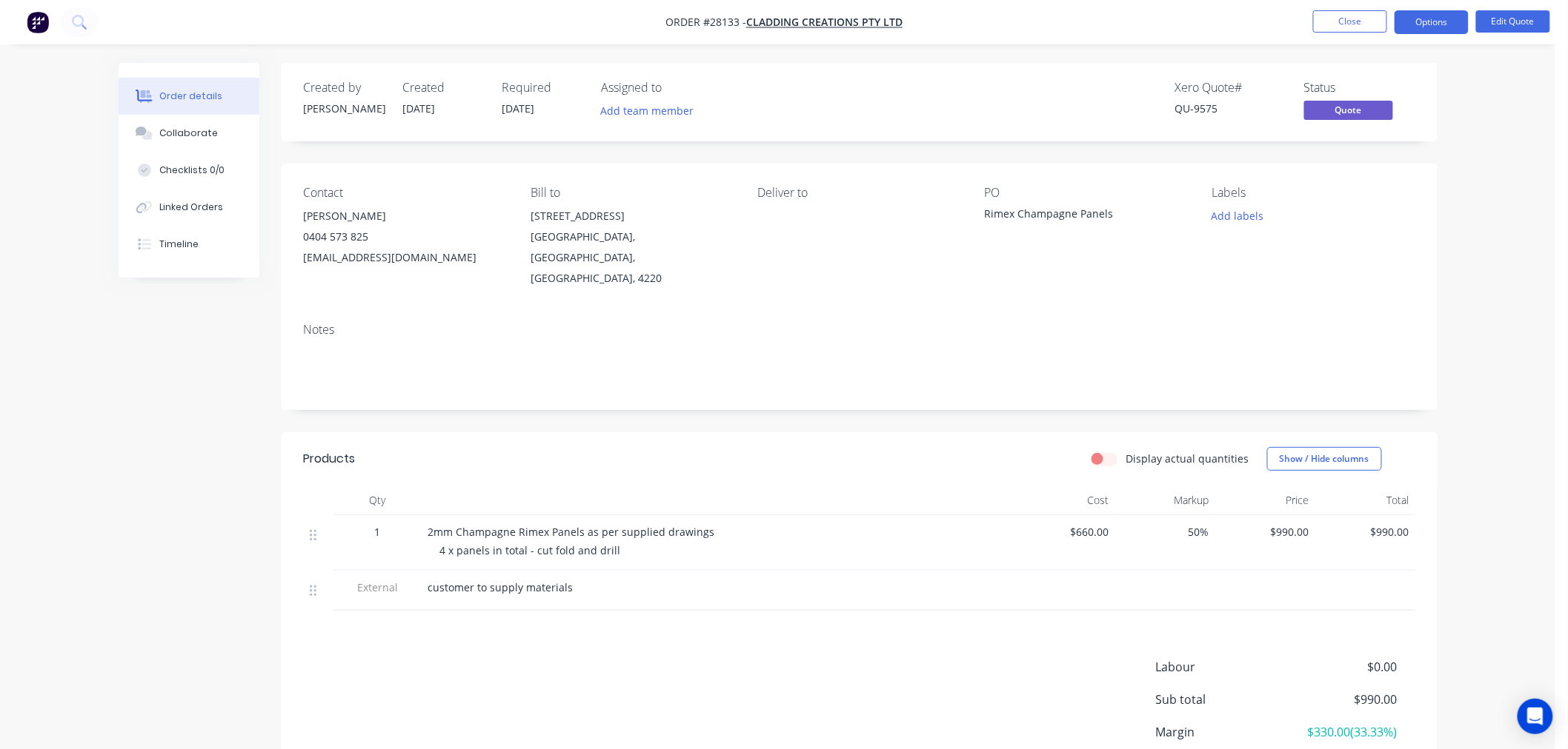
click at [1324, 37] on nav "Order #28133 - Cladding Creations Pty Ltd Close Options Edit Quote" at bounding box center [784, 22] width 1568 height 44
